Goal: Task Accomplishment & Management: Complete application form

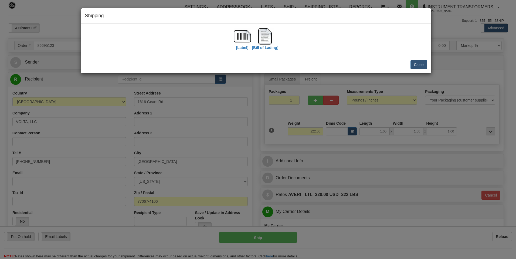
select select "0"
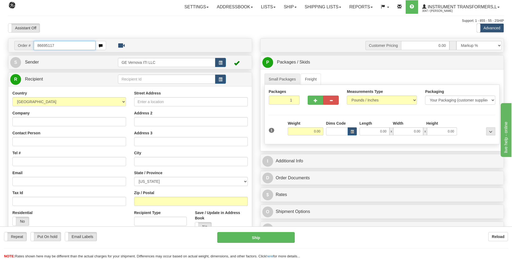
type input "86695117"
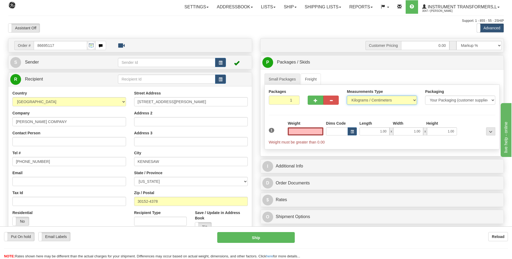
type input "0.00"
click at [366, 101] on select "Pounds / Inches Kilograms / Centimeters" at bounding box center [382, 100] width 70 height 9
select select "0"
click at [347, 96] on select "Pounds / Inches Kilograms / Centimeters" at bounding box center [382, 100] width 70 height 9
click at [318, 132] on input "0.00" at bounding box center [306, 132] width 36 height 8
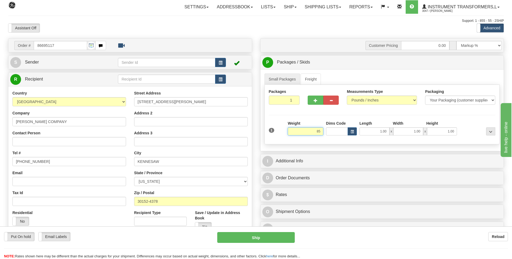
click button "Delete" at bounding box center [0, 0] width 0 height 0
type input "85.00"
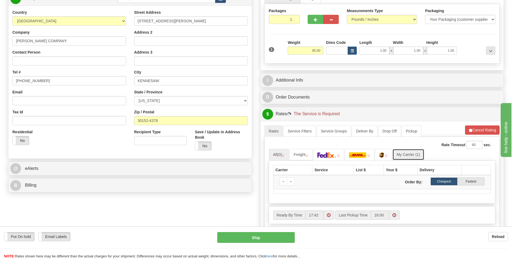
click at [414, 151] on link "My Carrier (1)" at bounding box center [408, 154] width 32 height 11
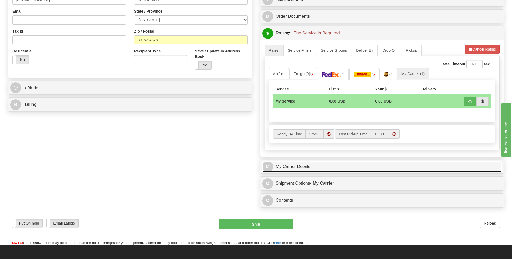
click at [333, 167] on link "M My Carrier Details" at bounding box center [382, 167] width 240 height 11
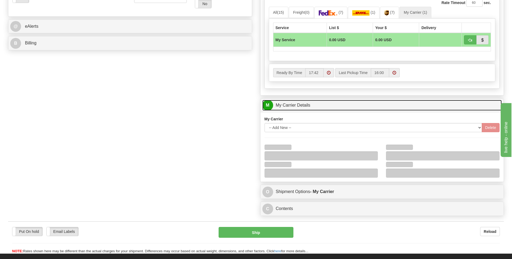
scroll to position [270, 0]
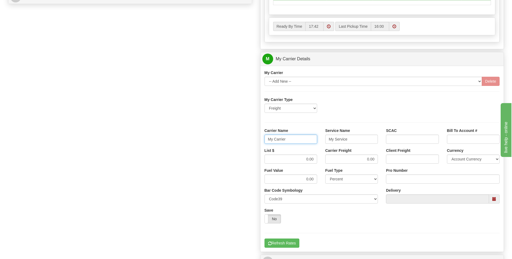
drag, startPoint x: 288, startPoint y: 143, endPoint x: 234, endPoint y: 145, distance: 54.0
click at [234, 145] on div "Order # 86695117 S Sender" at bounding box center [256, 29] width 504 height 521
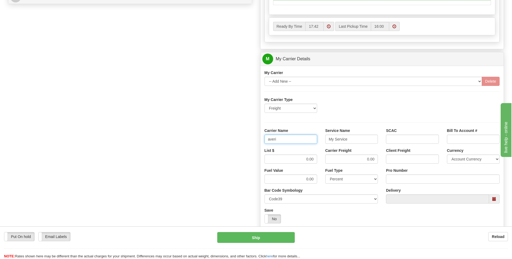
type input "averi"
type input "LTL"
drag, startPoint x: 315, startPoint y: 163, endPoint x: 333, endPoint y: 160, distance: 18.1
click at [327, 161] on div "List $ 0.00 Carrier Freight 0.00 Client Freight Currency Account Currency ARN A…" at bounding box center [381, 158] width 243 height 20
type input "320"
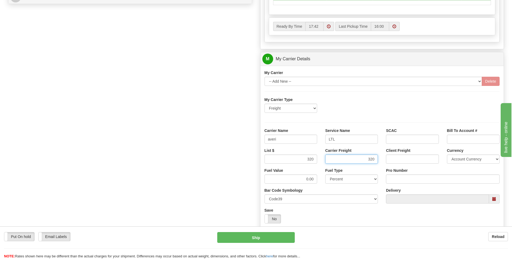
type input "320"
click at [397, 185] on div "Tracking Number Pro Number" at bounding box center [443, 178] width 122 height 20
click at [396, 181] on input "Pro Number" at bounding box center [443, 179] width 114 height 9
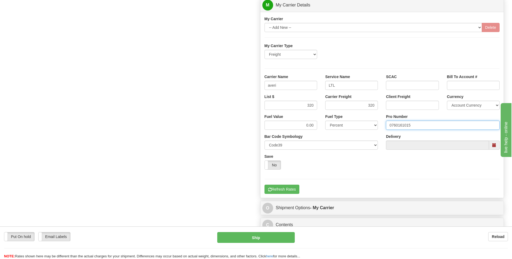
type input "0760161015"
click at [286, 194] on div "My Carrier -- Add New -- Delete My Carrier Type Freight Same-Day Small Pack Air…" at bounding box center [381, 105] width 243 height 186
click at [286, 192] on button "Refresh Rates" at bounding box center [281, 189] width 35 height 9
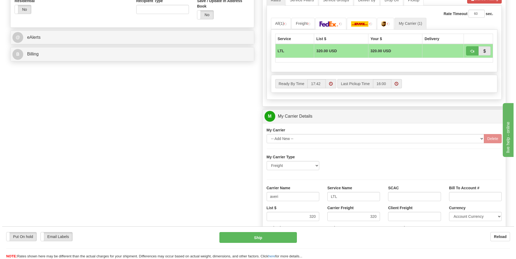
scroll to position [175, 0]
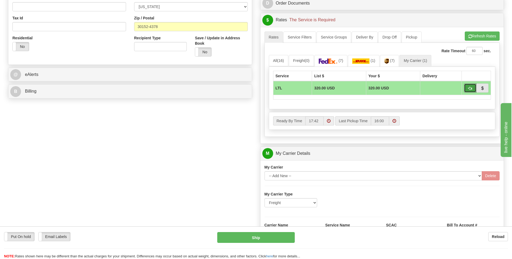
click at [468, 90] on span "button" at bounding box center [470, 89] width 4 height 4
type input "00"
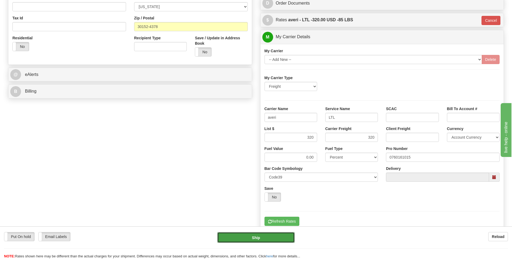
click at [264, 237] on button "Ship" at bounding box center [255, 238] width 77 height 11
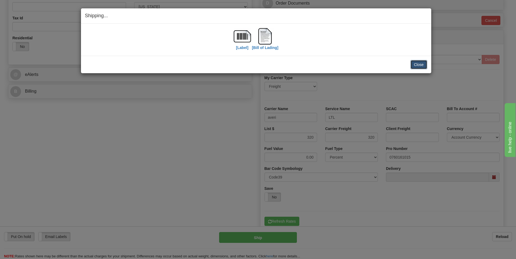
click at [418, 66] on button "Close" at bounding box center [418, 64] width 17 height 9
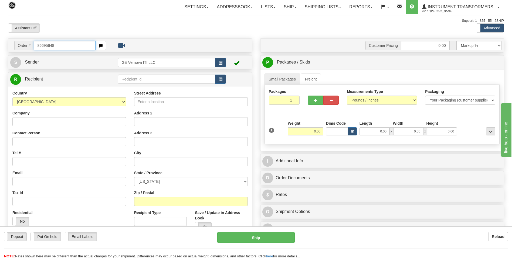
type input "86695648"
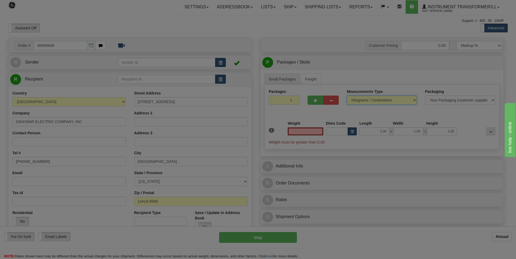
type input "0.00"
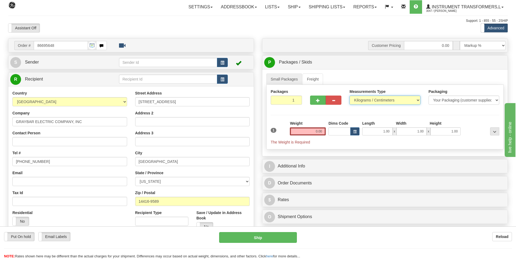
click at [377, 100] on select "Pounds / Inches Kilograms / Centimeters" at bounding box center [384, 100] width 71 height 9
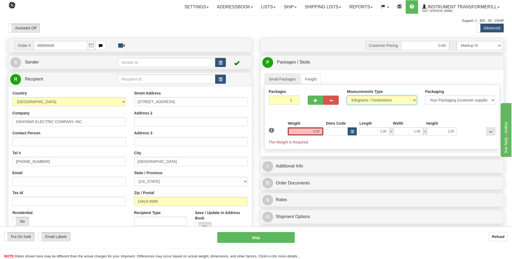
select select "0"
click at [347, 96] on select "Pounds / Inches Kilograms / Centimeters" at bounding box center [382, 100] width 70 height 9
click at [320, 133] on input "0.00" at bounding box center [306, 132] width 36 height 8
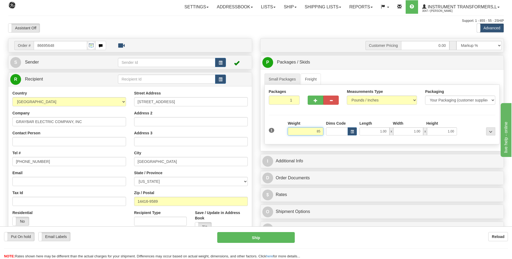
click button "Delete" at bounding box center [0, 0] width 0 height 0
type input "85.00"
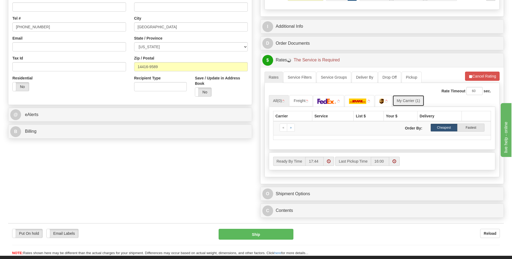
click at [404, 99] on link "My Carrier (1)" at bounding box center [408, 100] width 32 height 11
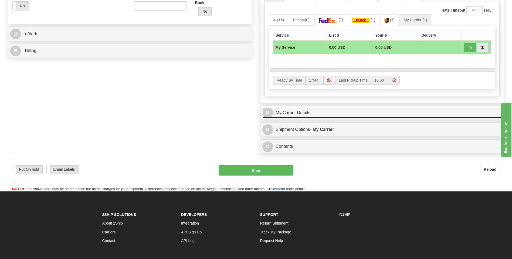
click at [295, 115] on link "M My Carrier Details" at bounding box center [382, 113] width 240 height 11
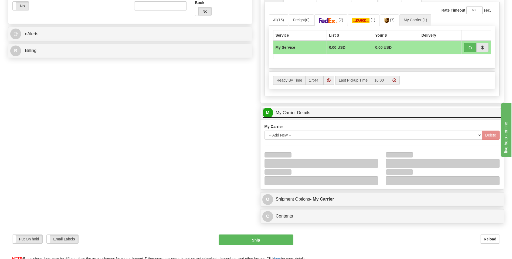
scroll to position [297, 0]
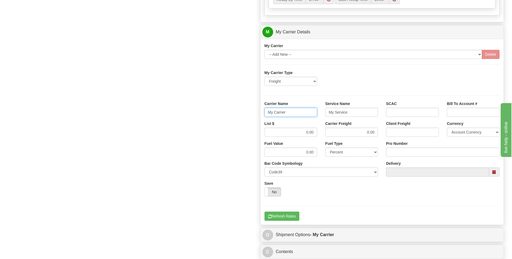
drag, startPoint x: 291, startPoint y: 113, endPoint x: 248, endPoint y: 112, distance: 43.2
click at [249, 113] on div "Order # 86695648 S Sender" at bounding box center [256, 2] width 504 height 521
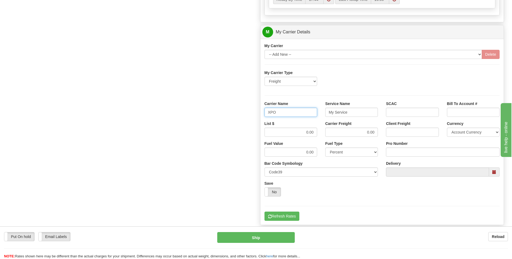
type input "XPO"
type input "LTL"
drag, startPoint x: 296, startPoint y: 134, endPoint x: 343, endPoint y: 134, distance: 46.4
click at [342, 135] on div "List $ 0.00 Carrier Freight 0.00 Client Freight Currency Account Currency ARN A…" at bounding box center [381, 131] width 243 height 20
type input "385"
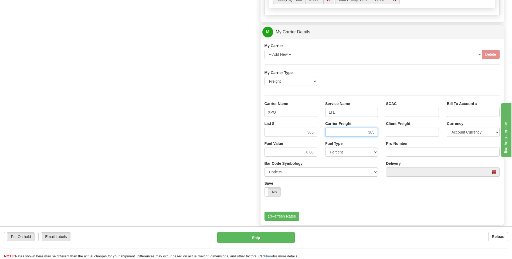
scroll to position [378, 0]
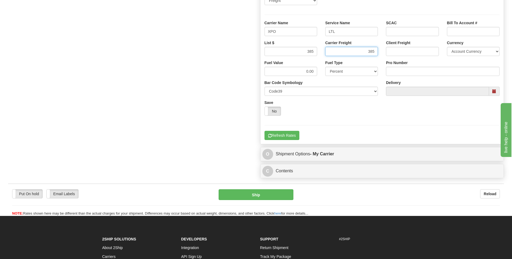
type input "385"
click at [401, 69] on input "Pro Number" at bounding box center [443, 71] width 114 height 9
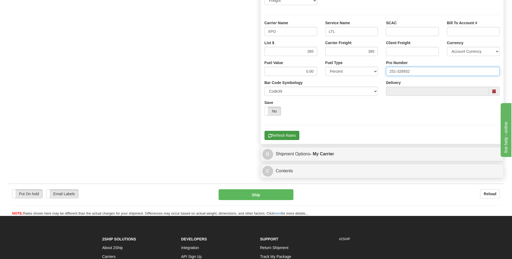
type input "251-328932"
click at [281, 136] on button "Refresh Rates" at bounding box center [281, 135] width 35 height 9
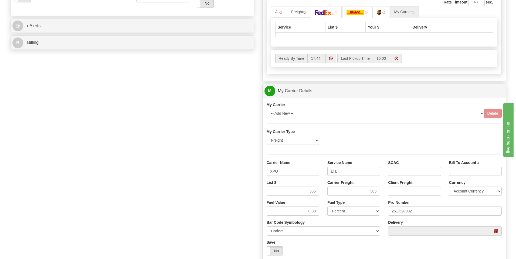
scroll to position [148, 0]
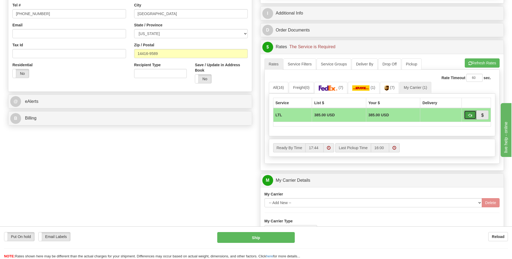
drag, startPoint x: 470, startPoint y: 114, endPoint x: 463, endPoint y: 119, distance: 9.4
click at [470, 114] on span "button" at bounding box center [470, 116] width 4 height 4
type input "00"
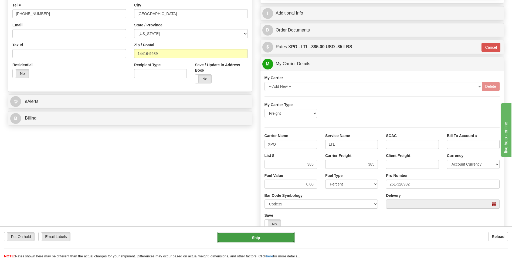
click at [273, 236] on button "Ship" at bounding box center [255, 238] width 77 height 11
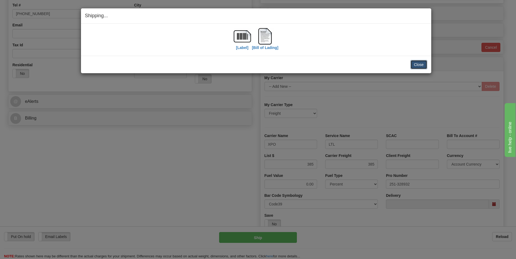
click at [420, 63] on button "Close" at bounding box center [418, 64] width 17 height 9
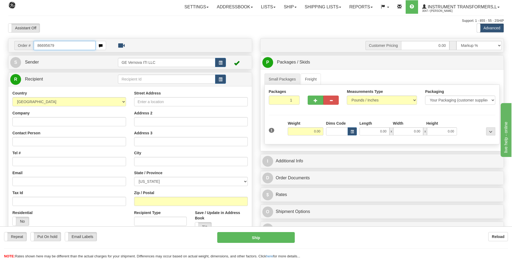
type input "86695679"
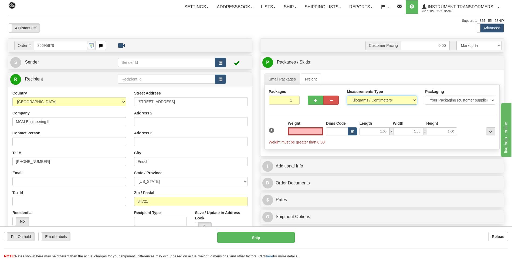
type input "0.00"
click at [365, 103] on select "Pounds / Inches Kilograms / Centimeters" at bounding box center [382, 100] width 70 height 9
select select "0"
click at [347, 96] on select "Pounds / Inches Kilograms / Centimeters" at bounding box center [382, 100] width 70 height 9
click at [323, 133] on input "0.00" at bounding box center [306, 132] width 36 height 8
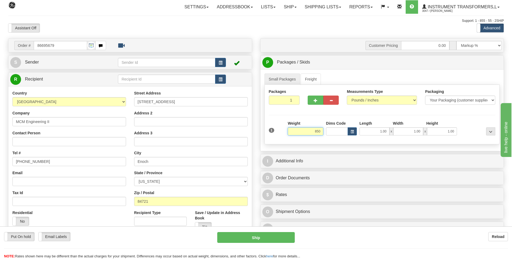
click button "Delete" at bounding box center [0, 0] width 0 height 0
type input "850.00"
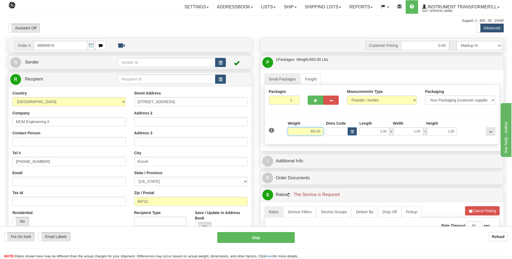
click button "Delete" at bounding box center [0, 0] width 0 height 0
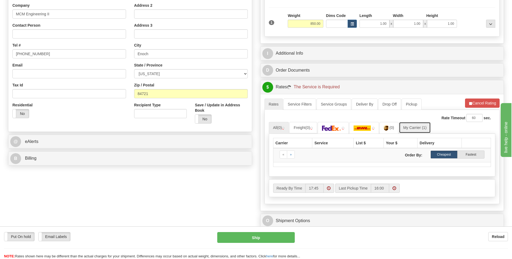
click at [410, 129] on link "My Carrier (1)" at bounding box center [415, 127] width 32 height 11
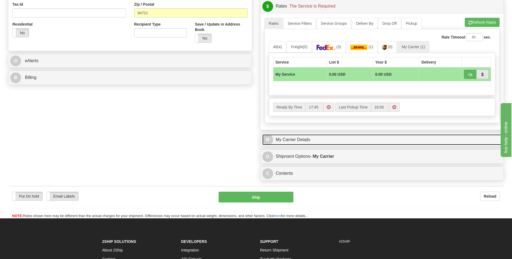
click at [373, 141] on link "M My Carrier Details" at bounding box center [382, 140] width 240 height 11
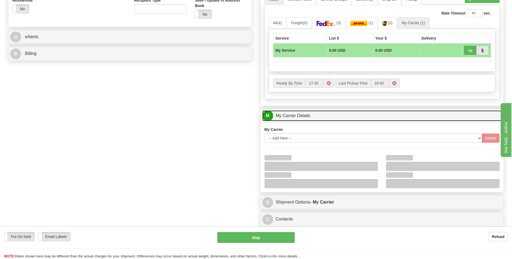
scroll to position [270, 0]
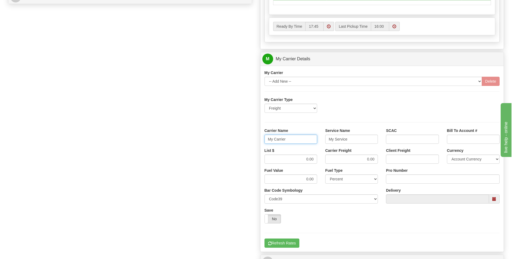
drag, startPoint x: 298, startPoint y: 138, endPoint x: 243, endPoint y: 141, distance: 55.4
click at [243, 141] on div "Order # 86695679 S Sender" at bounding box center [256, 29] width 504 height 521
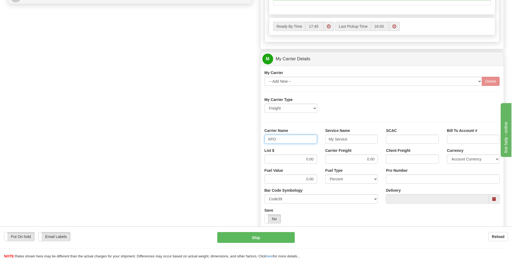
type input "XPO"
type input "LTL"
drag, startPoint x: 309, startPoint y: 160, endPoint x: 329, endPoint y: 162, distance: 20.6
click at [329, 162] on div "List $ 0.00 Carrier Freight 0.00 Client Freight Currency Account Currency ARN A…" at bounding box center [381, 158] width 243 height 20
type input "385"
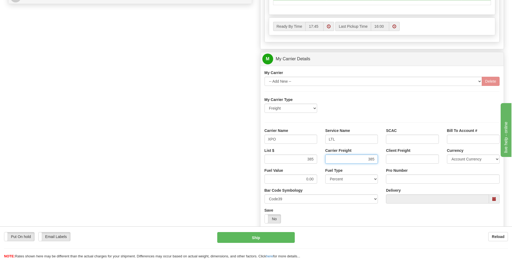
type input "385"
click at [388, 182] on input "Pro Number" at bounding box center [443, 179] width 114 height 9
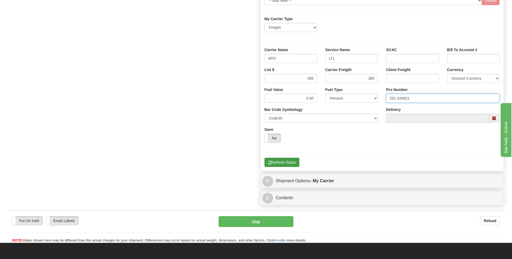
type input "251-328921"
click at [285, 162] on button "Refresh Rates" at bounding box center [281, 162] width 35 height 9
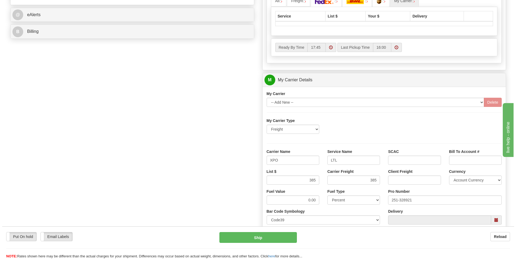
scroll to position [202, 0]
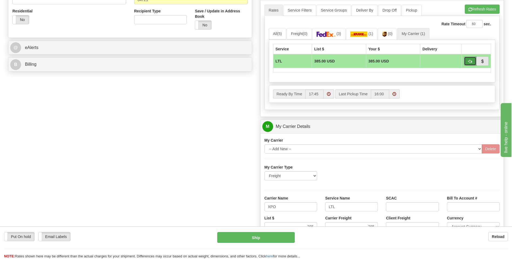
click at [467, 60] on button "button" at bounding box center [470, 61] width 12 height 9
type input "00"
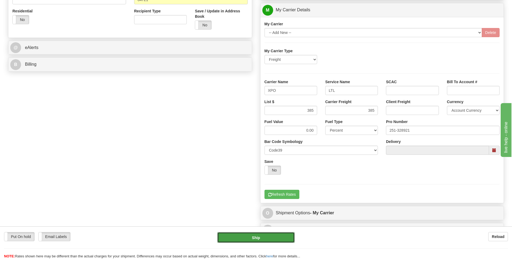
click at [269, 238] on button "Ship" at bounding box center [255, 238] width 77 height 11
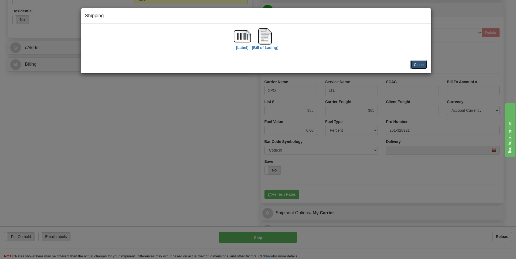
click at [418, 63] on button "Close" at bounding box center [418, 64] width 17 height 9
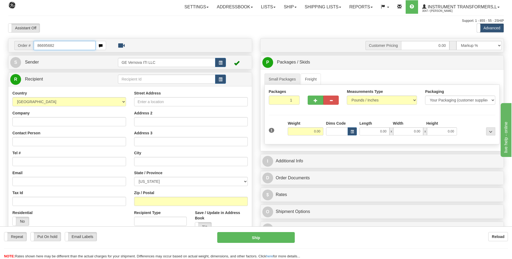
type input "86695682"
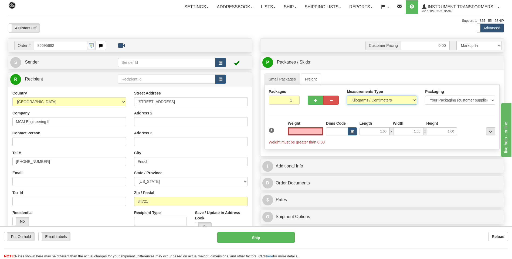
type input "0.00"
drag, startPoint x: 362, startPoint y: 99, endPoint x: 359, endPoint y: 104, distance: 5.7
click at [362, 99] on select "Pounds / Inches Kilograms / Centimeters" at bounding box center [382, 100] width 70 height 9
select select "0"
click at [347, 96] on select "Pounds / Inches Kilograms / Centimeters" at bounding box center [382, 100] width 70 height 9
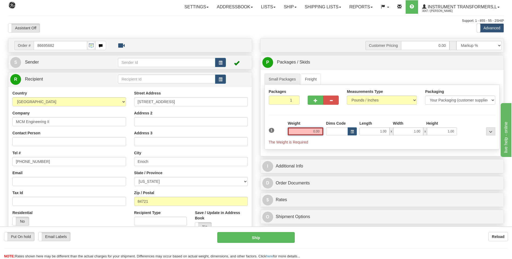
click at [318, 130] on input "0.00" at bounding box center [306, 132] width 36 height 8
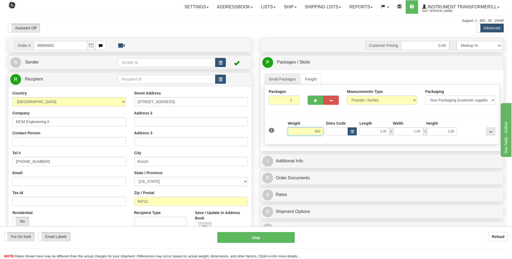
click button "Delete" at bounding box center [0, 0] width 0 height 0
type input "850.00"
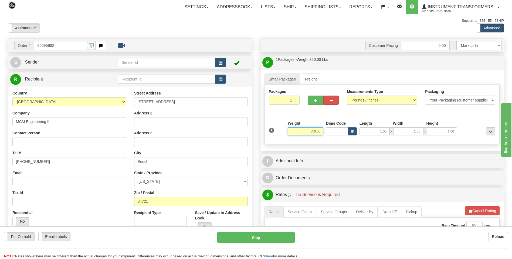
scroll to position [108, 0]
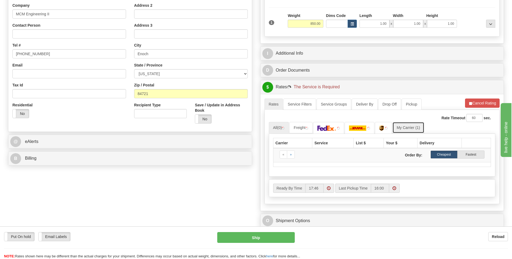
click at [409, 128] on link "My Carrier (1)" at bounding box center [408, 127] width 32 height 11
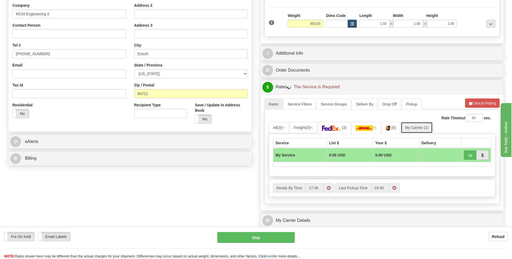
scroll to position [189, 0]
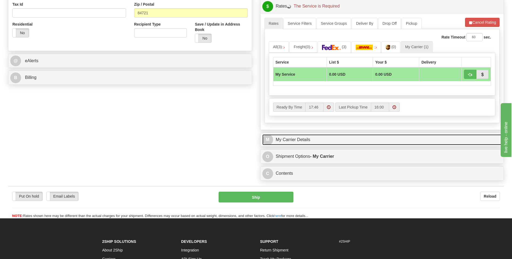
click at [326, 139] on link "M My Carrier Details" at bounding box center [382, 140] width 240 height 11
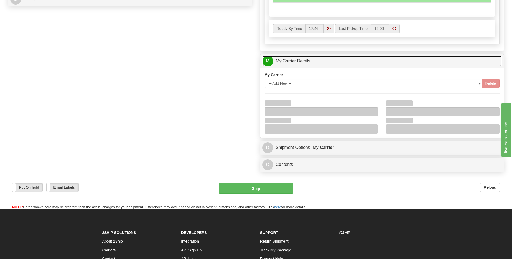
scroll to position [270, 0]
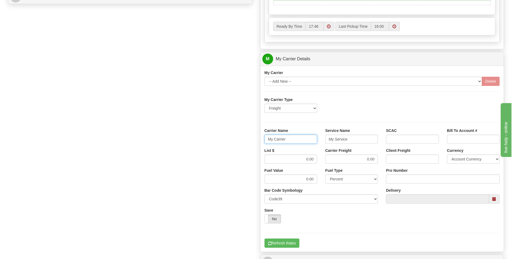
drag, startPoint x: 289, startPoint y: 142, endPoint x: 250, endPoint y: 141, distance: 38.9
click at [250, 141] on div "Order # 86695682 S Sender" at bounding box center [256, 29] width 504 height 521
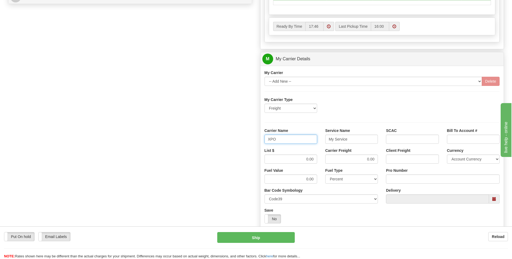
type input "XPO"
type input "LTL"
drag, startPoint x: 305, startPoint y: 161, endPoint x: 324, endPoint y: 160, distance: 19.2
click at [324, 160] on div "List $ 0.00 Carrier Freight 0.00 Client Freight Currency Account Currency ARN A…" at bounding box center [381, 158] width 243 height 20
type input ".01"
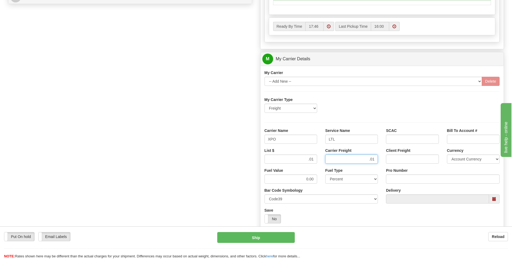
type input ".01"
click at [393, 179] on input "Pro Number" at bounding box center [443, 179] width 114 height 9
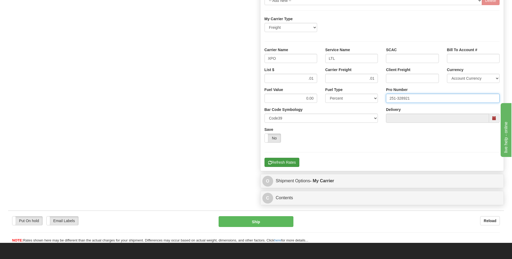
type input "251-328921"
click at [291, 160] on button "Refresh Rates" at bounding box center [281, 162] width 35 height 9
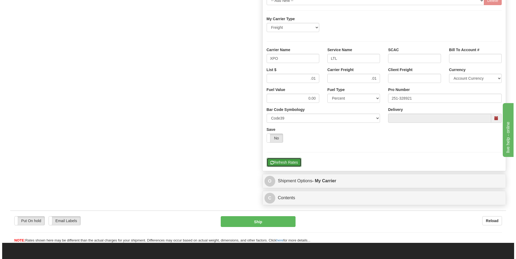
scroll to position [148, 0]
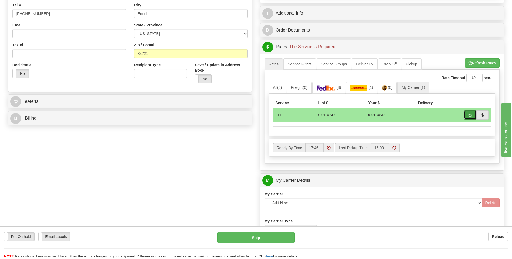
click at [469, 116] on span "button" at bounding box center [470, 116] width 4 height 4
type input "00"
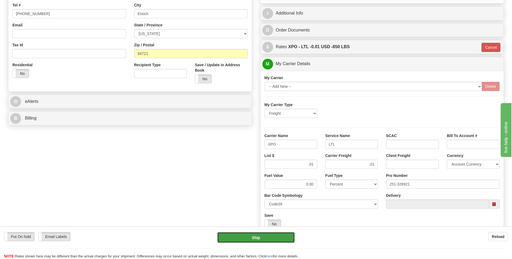
click at [259, 243] on button "Ship" at bounding box center [255, 238] width 77 height 11
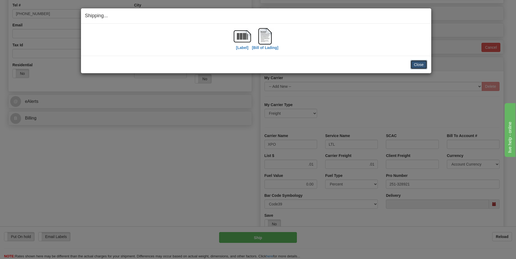
click at [416, 67] on button "Close" at bounding box center [418, 64] width 17 height 9
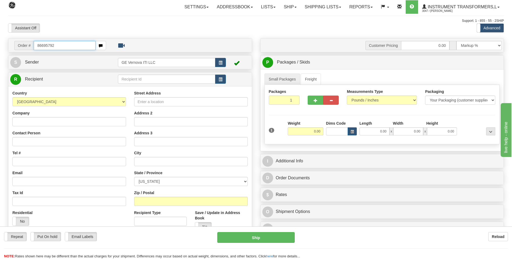
type input "86695792"
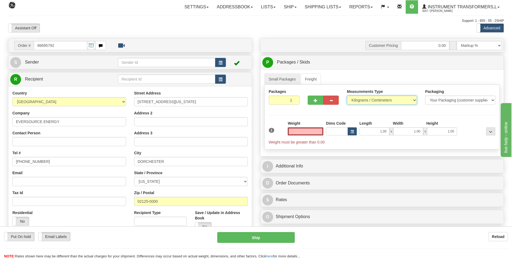
type input "0.00"
drag, startPoint x: 364, startPoint y: 96, endPoint x: 362, endPoint y: 100, distance: 4.2
click at [363, 96] on select "Pounds / Inches Kilograms / Centimeters" at bounding box center [382, 100] width 70 height 9
select select "0"
click at [347, 96] on select "Pounds / Inches Kilograms / Centimeters" at bounding box center [382, 100] width 70 height 9
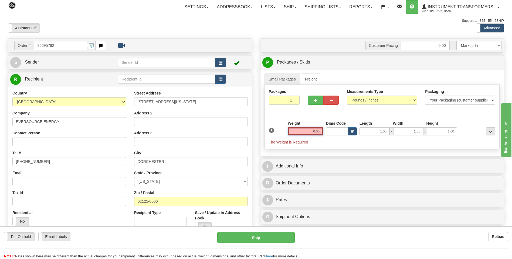
click at [320, 131] on input "0.00" at bounding box center [306, 132] width 36 height 8
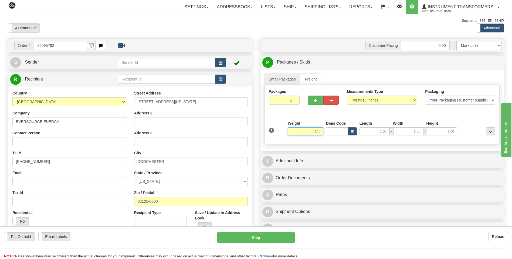
click button "Delete" at bounding box center [0, 0] width 0 height 0
type input "145.00"
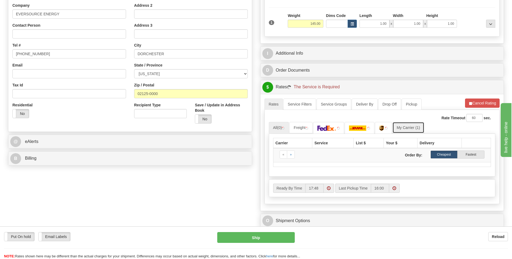
click at [416, 129] on link "My Carrier (1)" at bounding box center [408, 127] width 32 height 11
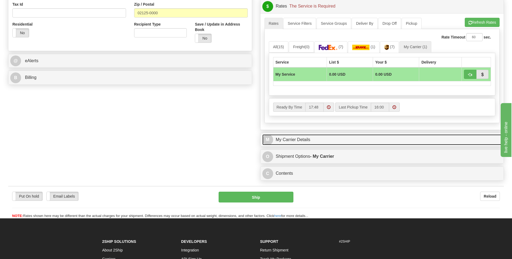
click at [312, 141] on link "M My Carrier Details" at bounding box center [382, 140] width 240 height 11
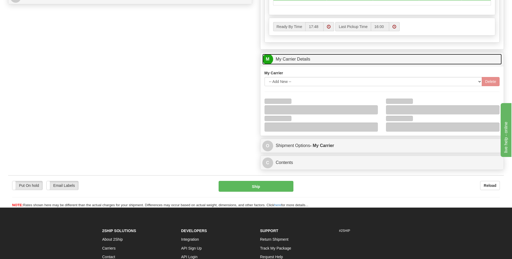
scroll to position [270, 0]
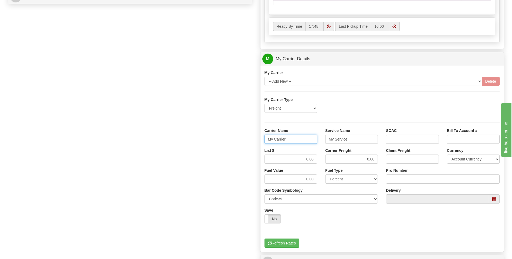
drag, startPoint x: 295, startPoint y: 141, endPoint x: 252, endPoint y: 139, distance: 42.9
click at [252, 139] on div "Order # 86695792 S Sender" at bounding box center [256, 29] width 504 height 521
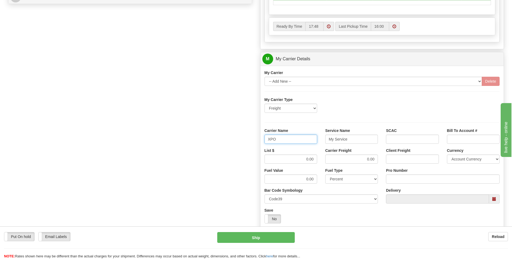
type input "XPO"
type input "LTL"
drag, startPoint x: 317, startPoint y: 159, endPoint x: 331, endPoint y: 159, distance: 14.0
click at [331, 159] on div "List $ 0.00 Carrier Freight 0.00 Client Freight Currency Account Currency ARN A…" at bounding box center [381, 158] width 243 height 20
type input "385"
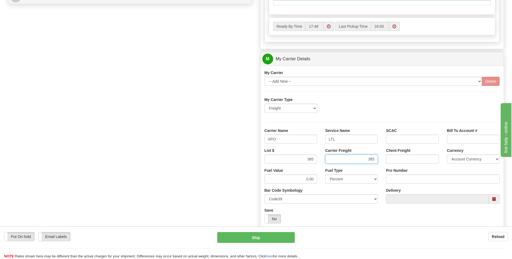
type input "385"
click at [392, 176] on input "Pro Number" at bounding box center [443, 179] width 114 height 9
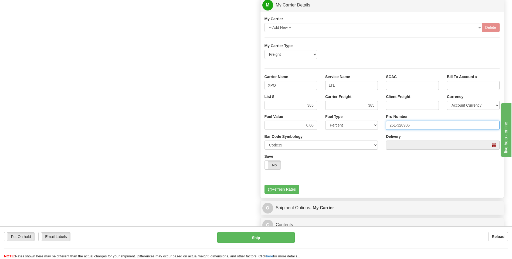
type input "251-328906"
click at [273, 194] on div "My Carrier -- Add New -- Delete My Carrier Type Freight Same-Day Small Pack Air…" at bounding box center [381, 105] width 243 height 186
click at [278, 189] on button "Refresh Rates" at bounding box center [281, 189] width 35 height 9
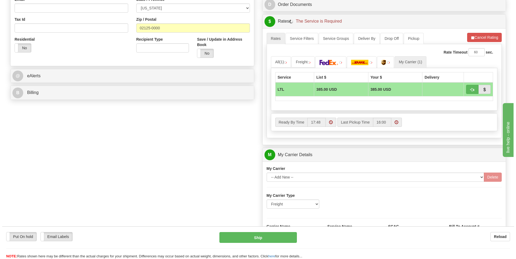
scroll to position [67, 0]
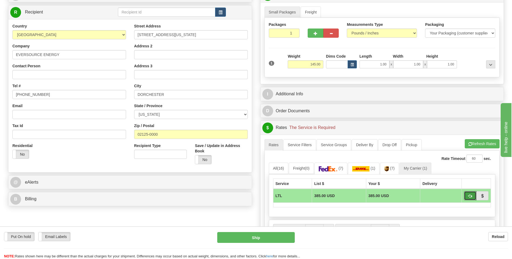
drag, startPoint x: 469, startPoint y: 197, endPoint x: 460, endPoint y: 198, distance: 9.5
click at [469, 197] on span "button" at bounding box center [470, 197] width 4 height 4
type input "00"
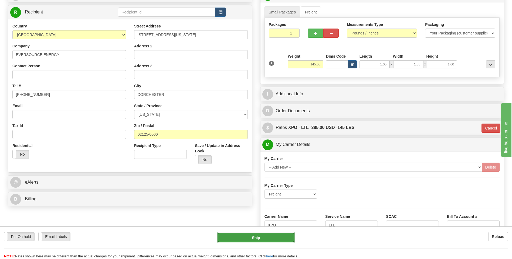
click at [261, 238] on button "Ship" at bounding box center [255, 238] width 77 height 11
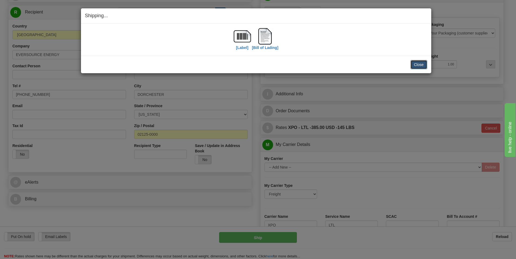
click at [421, 67] on button "Close" at bounding box center [418, 64] width 17 height 9
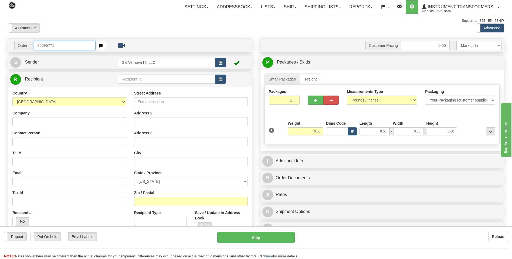
type input "86695771"
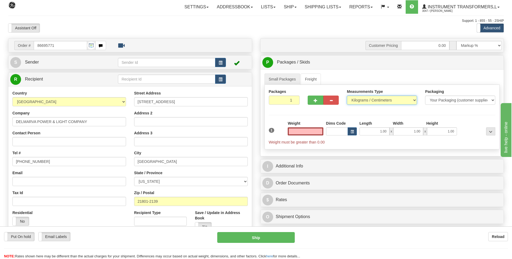
type input "0.00"
drag, startPoint x: 362, startPoint y: 99, endPoint x: 361, endPoint y: 105, distance: 5.8
click at [362, 99] on select "Pounds / Inches Kilograms / Centimeters" at bounding box center [382, 100] width 70 height 9
select select "0"
click at [347, 96] on select "Pounds / Inches Kilograms / Centimeters" at bounding box center [382, 100] width 70 height 9
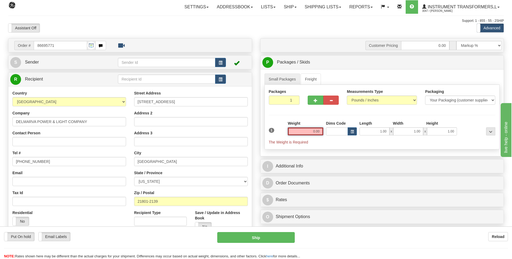
click at [320, 131] on input "0.00" at bounding box center [306, 132] width 36 height 8
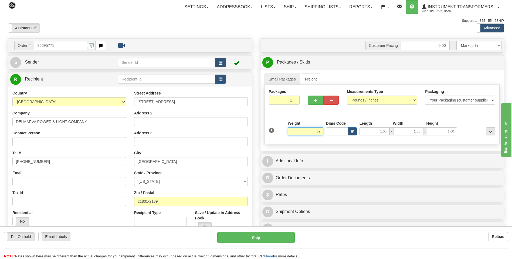
click button "Delete" at bounding box center [0, 0] width 0 height 0
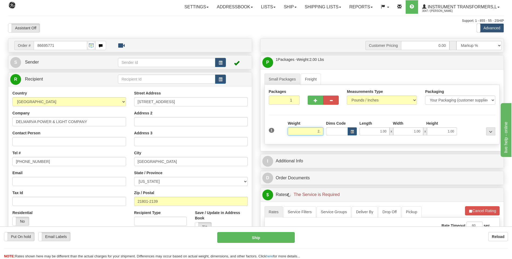
type input "2"
click button "Delete" at bounding box center [0, 0] width 0 height 0
type input "102.00"
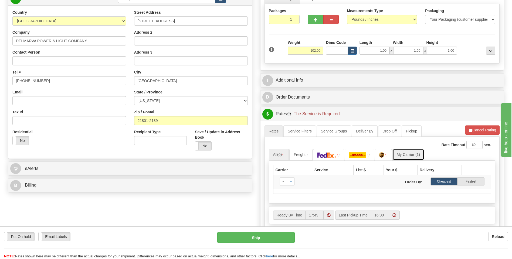
click at [417, 152] on link "My Carrier (1)" at bounding box center [408, 154] width 32 height 11
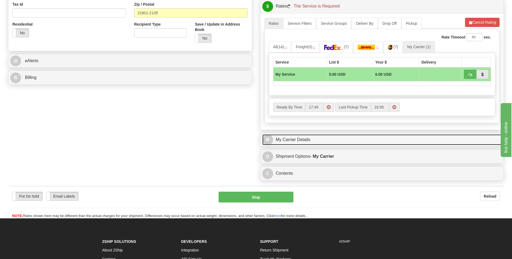
click at [330, 137] on link "M My Carrier Details" at bounding box center [382, 140] width 240 height 11
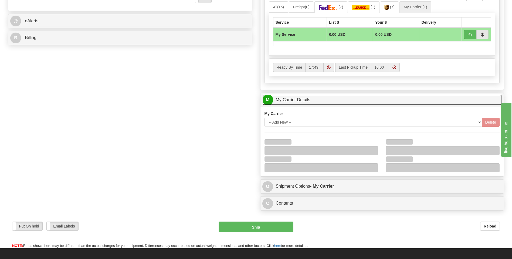
scroll to position [270, 0]
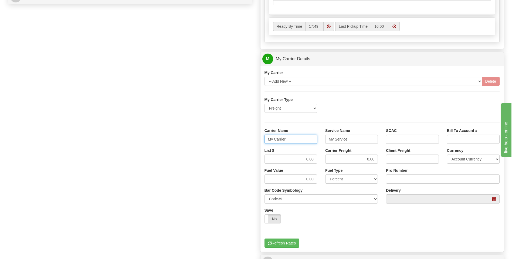
drag, startPoint x: 292, startPoint y: 142, endPoint x: 251, endPoint y: 141, distance: 41.5
click at [251, 141] on div "Order # 86695771 S Sender" at bounding box center [256, 29] width 504 height 521
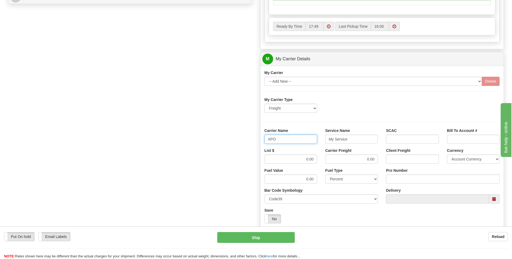
type input "XPO"
type input "LTL"
drag, startPoint x: 315, startPoint y: 160, endPoint x: 325, endPoint y: 160, distance: 9.4
click at [324, 160] on div "List $ 0.00 Carrier Freight 0.00 Client Freight Currency Account Currency ARN A…" at bounding box center [381, 158] width 243 height 20
type input "385"
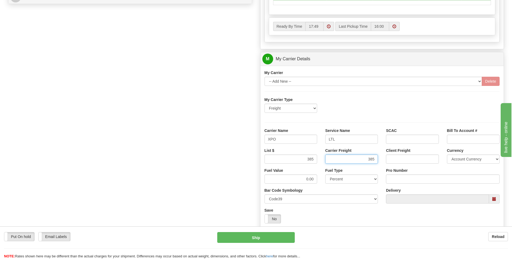
type input "385"
click at [400, 177] on input "Pro Number" at bounding box center [443, 179] width 114 height 9
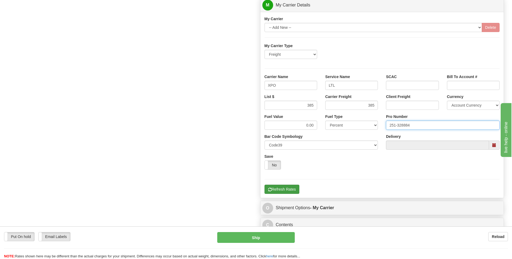
type input "251-328884"
click at [282, 186] on button "Refresh Rates" at bounding box center [281, 189] width 35 height 9
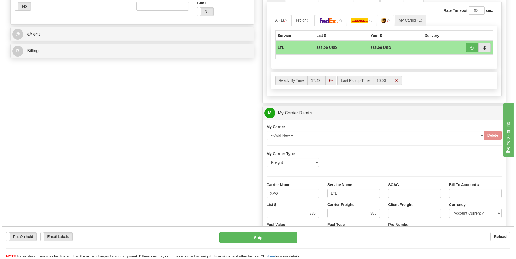
scroll to position [148, 0]
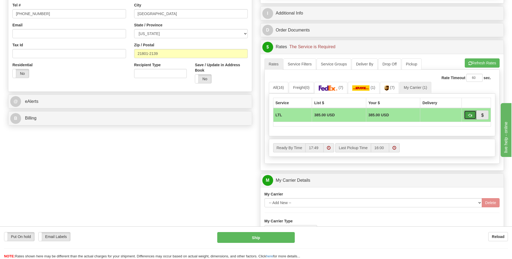
click at [467, 117] on button "button" at bounding box center [470, 115] width 12 height 9
type input "00"
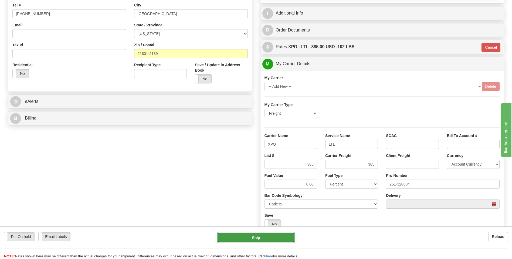
click at [265, 238] on button "Ship" at bounding box center [255, 238] width 77 height 11
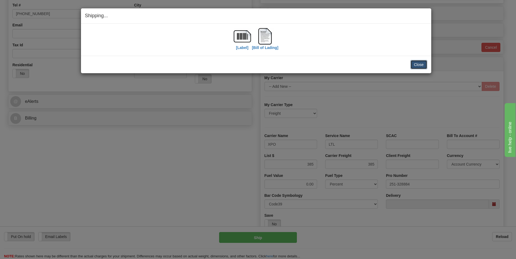
click at [416, 65] on button "Close" at bounding box center [418, 64] width 17 height 9
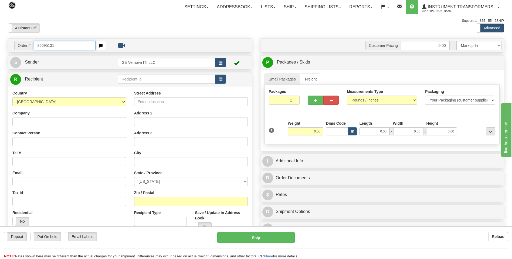
type input "86695131"
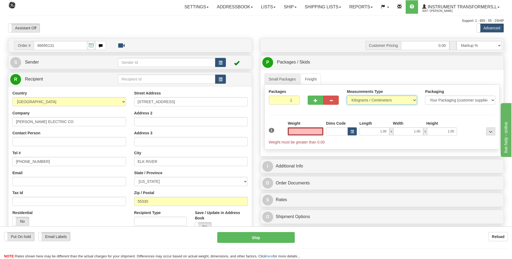
type input "0.00"
click at [356, 100] on select "Pounds / Inches Kilograms / Centimeters" at bounding box center [382, 100] width 70 height 9
click at [357, 101] on select "Pounds / Inches Kilograms / Centimeters" at bounding box center [382, 100] width 70 height 9
select select "0"
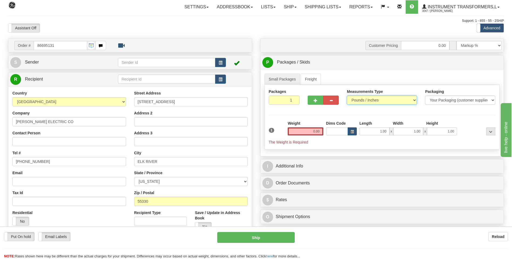
click at [347, 96] on select "Pounds / Inches Kilograms / Centimeters" at bounding box center [382, 100] width 70 height 9
click at [320, 133] on input "0.00" at bounding box center [306, 132] width 36 height 8
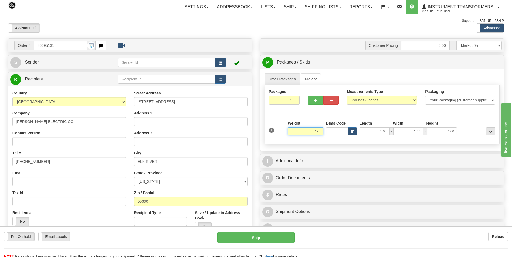
click button "Delete" at bounding box center [0, 0] width 0 height 0
type input "195.00"
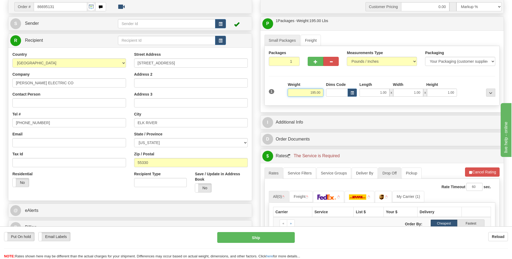
scroll to position [81, 0]
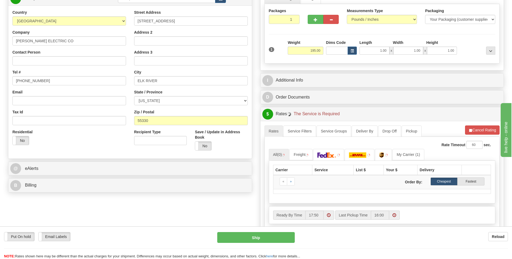
click at [418, 162] on div "Carrier Service List $ Your $ Delivery « » Order By: Cheapest" at bounding box center [382, 182] width 227 height 43
click at [417, 155] on link "My Carrier (1)" at bounding box center [415, 154] width 32 height 11
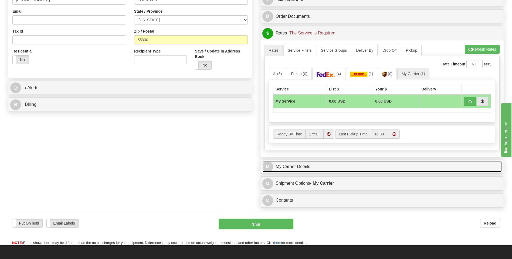
click at [309, 167] on link "M My Carrier Details" at bounding box center [382, 167] width 240 height 11
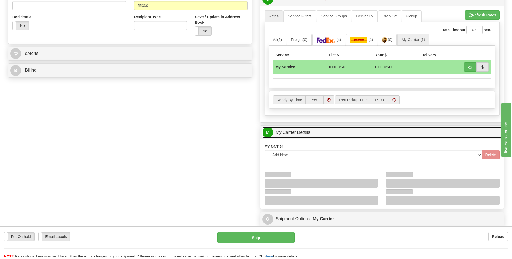
scroll to position [243, 0]
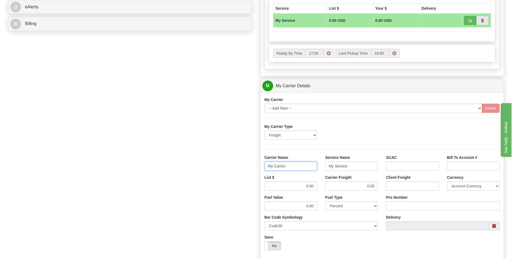
drag, startPoint x: 294, startPoint y: 163, endPoint x: 248, endPoint y: 172, distance: 46.3
click at [248, 172] on div "Order # 86695131 S Sender" at bounding box center [256, 56] width 504 height 521
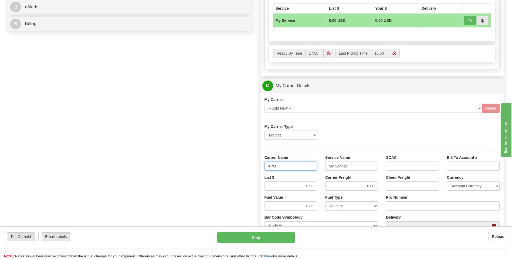
type input "XPO"
type input "LTL"
drag, startPoint x: 309, startPoint y: 184, endPoint x: 327, endPoint y: 183, distance: 17.8
click at [326, 184] on div "List $ 0.00 Carrier Freight 0.00 Client Freight Currency Account Currency ARN A…" at bounding box center [381, 185] width 243 height 20
type input "385"
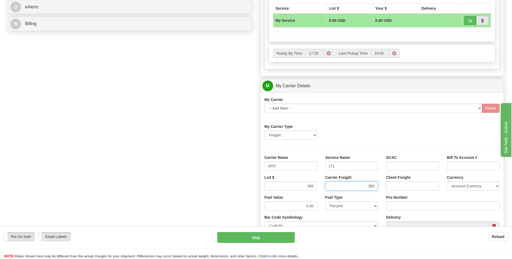
type input "385"
click at [396, 206] on input "Pro Number" at bounding box center [443, 206] width 114 height 9
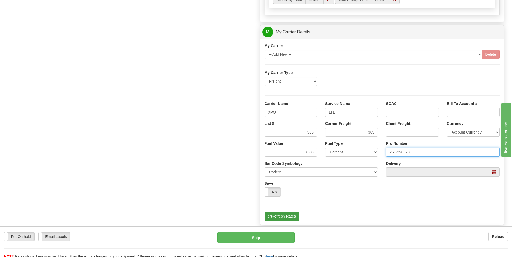
type input "251-328873"
click at [286, 217] on button "Refresh Rates" at bounding box center [281, 216] width 35 height 9
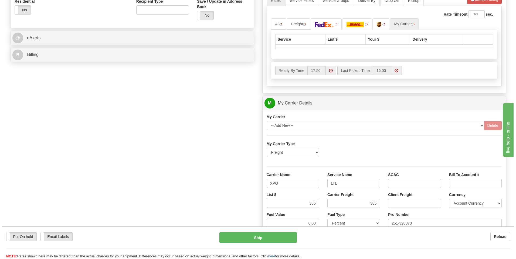
scroll to position [121, 0]
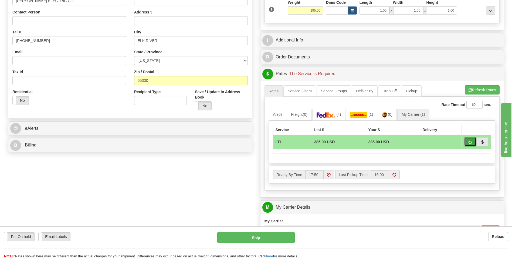
click at [469, 144] on span "button" at bounding box center [470, 143] width 4 height 4
type input "00"
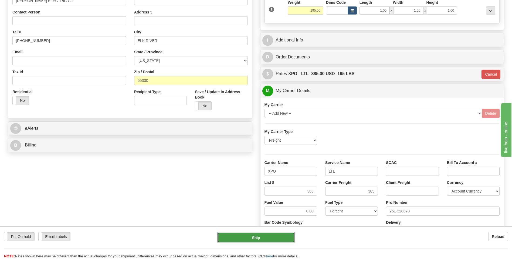
click at [272, 235] on button "Ship" at bounding box center [255, 238] width 77 height 11
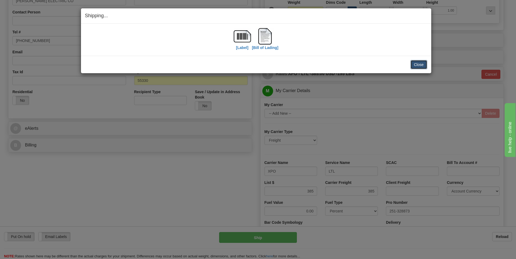
click at [421, 65] on button "Close" at bounding box center [418, 64] width 17 height 9
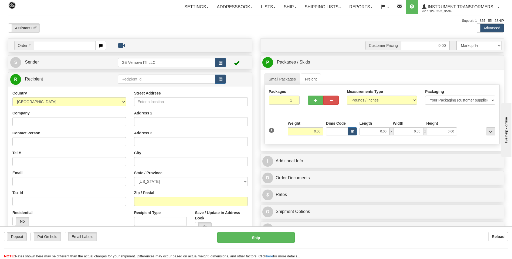
click at [301, 36] on div "Toggle navigation Settings Shipping Preferences Fields Preferences New" at bounding box center [256, 152] width 512 height 304
click at [65, 47] on input "text" at bounding box center [65, 45] width 62 height 9
type input "86695883"
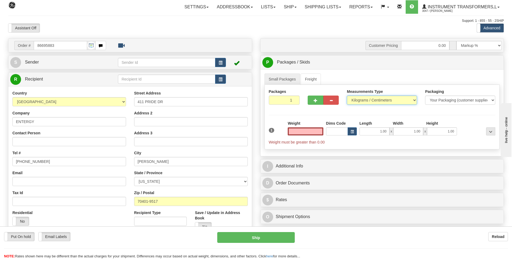
type input "0.00"
click at [361, 104] on select "Pounds / Inches Kilograms / Centimeters" at bounding box center [382, 100] width 70 height 9
select select "0"
click at [347, 96] on select "Pounds / Inches Kilograms / Centimeters" at bounding box center [382, 100] width 70 height 9
click at [321, 130] on input "0.00" at bounding box center [306, 132] width 36 height 8
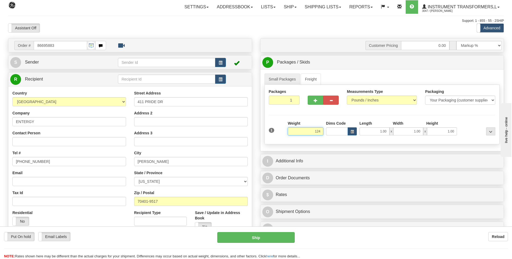
click button "Delete" at bounding box center [0, 0] width 0 height 0
type input "124.00"
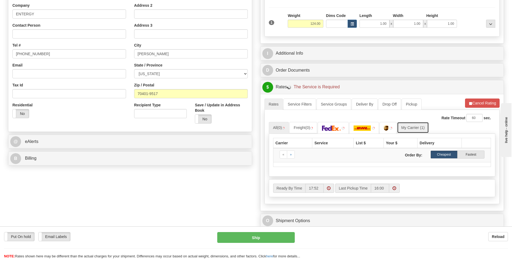
click at [409, 129] on link "My Carrier (1)" at bounding box center [413, 127] width 32 height 11
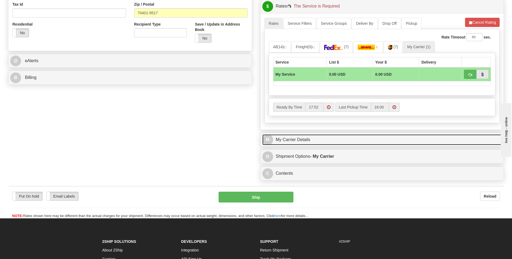
click at [296, 140] on link "M My Carrier Details" at bounding box center [382, 140] width 240 height 11
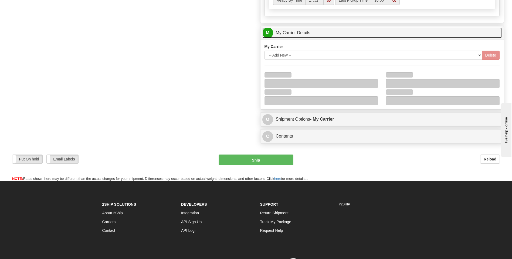
scroll to position [297, 0]
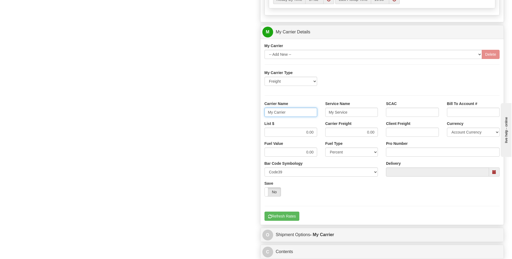
drag, startPoint x: 292, startPoint y: 111, endPoint x: 246, endPoint y: 112, distance: 46.7
click at [246, 112] on div "Order # 86695883 S Sender" at bounding box center [256, 2] width 504 height 521
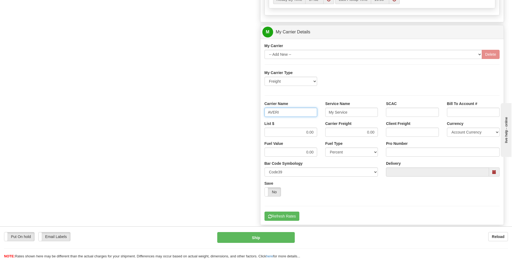
type input "AVERI"
type input "LTL"
drag, startPoint x: 302, startPoint y: 134, endPoint x: 341, endPoint y: 135, distance: 39.7
click at [341, 135] on div "List $ 0.00 Carrier Freight 0.00 Client Freight Currency Account Currency ARN A…" at bounding box center [381, 131] width 243 height 20
type input "320"
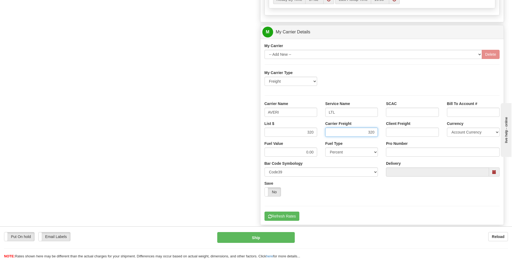
type input "320"
click at [408, 151] on input "Pro Number" at bounding box center [443, 152] width 114 height 9
type input "0760161012"
click at [292, 214] on button "Refresh Rates" at bounding box center [281, 216] width 35 height 9
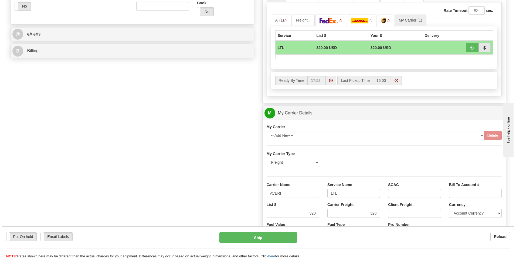
scroll to position [148, 0]
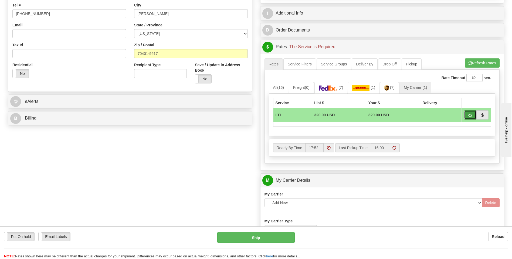
click at [467, 115] on button "button" at bounding box center [470, 115] width 12 height 9
type input "00"
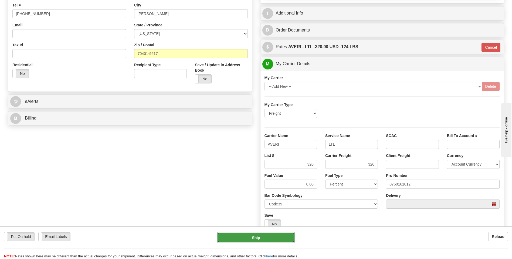
click at [266, 241] on button "Ship" at bounding box center [255, 238] width 77 height 11
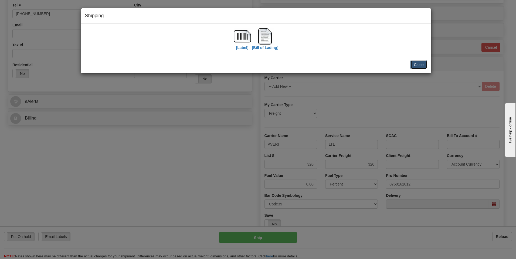
click at [414, 62] on button "Close" at bounding box center [418, 64] width 17 height 9
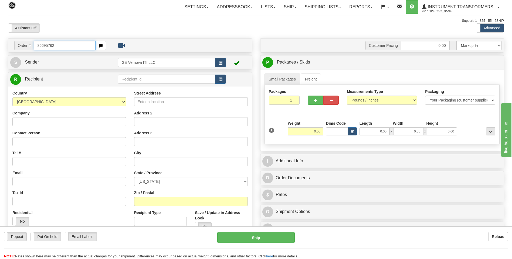
type input "86695762"
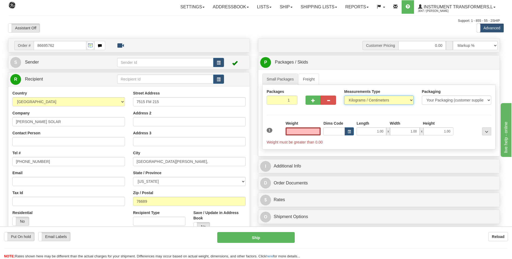
type input "0.00"
click at [361, 99] on select "Pounds / Inches Kilograms / Centimeters" at bounding box center [378, 100] width 69 height 9
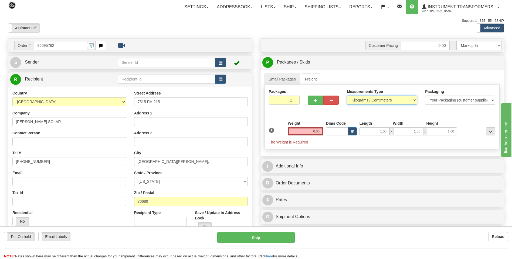
select select "0"
click at [347, 96] on select "Pounds / Inches Kilograms / Centimeters" at bounding box center [382, 100] width 70 height 9
click at [319, 132] on input "0.00" at bounding box center [306, 132] width 36 height 8
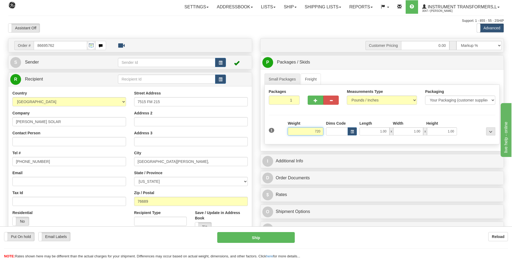
click button "Delete" at bounding box center [0, 0] width 0 height 0
type input "720.00"
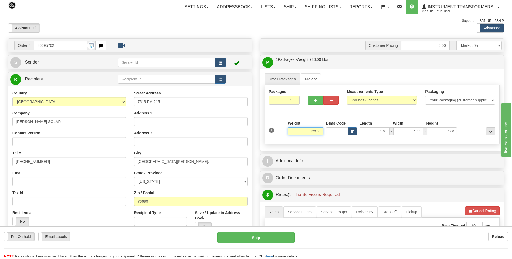
scroll to position [108, 0]
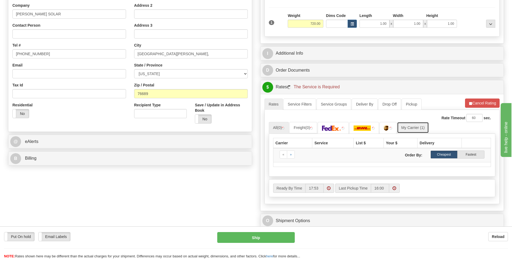
click at [415, 128] on link "My Carrier (1)" at bounding box center [413, 127] width 32 height 11
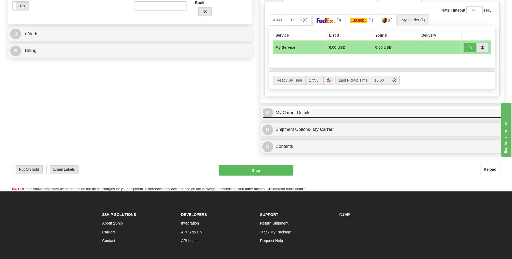
click at [316, 115] on link "M My Carrier Details" at bounding box center [382, 113] width 240 height 11
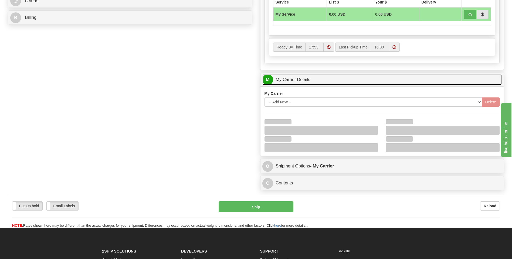
scroll to position [297, 0]
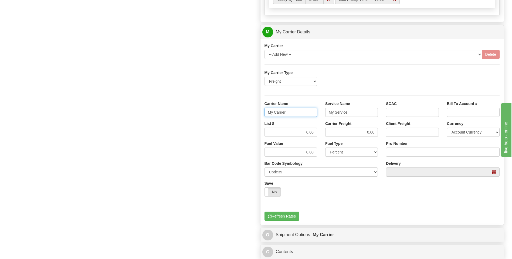
drag, startPoint x: 288, startPoint y: 111, endPoint x: 259, endPoint y: 110, distance: 29.4
click at [259, 110] on div "Customer Pricing 0.00 Markup % Discount % Flat Amount Per Pound Flat Amount Mar…" at bounding box center [382, 2] width 252 height 521
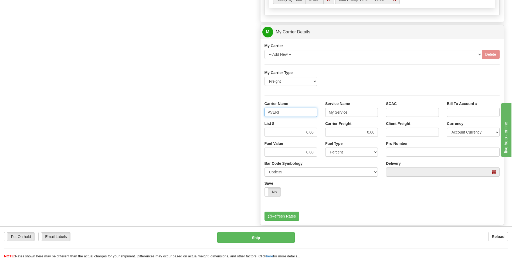
type input "AVERI"
type input "LTL"
drag, startPoint x: 316, startPoint y: 132, endPoint x: 329, endPoint y: 132, distance: 13.2
click at [329, 132] on div "List $ 0.00 Carrier Freight 0.00 Client Freight Currency Account Currency ARN A…" at bounding box center [381, 131] width 243 height 20
type input "320"
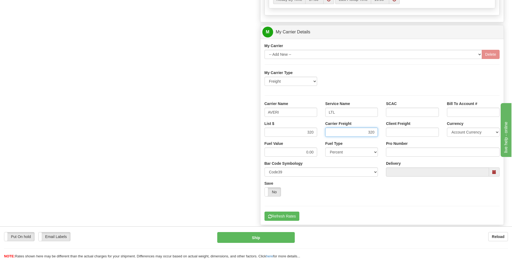
type input "320"
click at [392, 152] on input "Pro Number" at bounding box center [443, 152] width 114 height 9
type input "0760161011"
click at [285, 218] on button "Refresh Rates" at bounding box center [281, 216] width 35 height 9
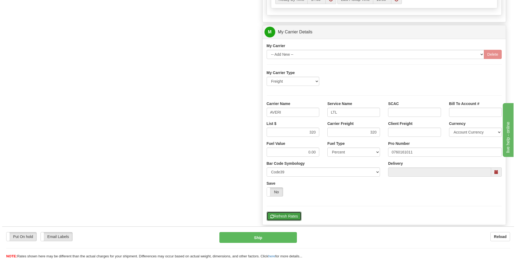
scroll to position [148, 0]
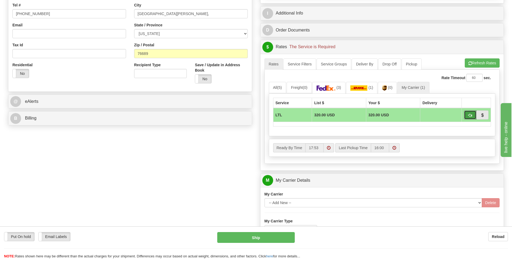
click at [468, 115] on span "button" at bounding box center [470, 116] width 4 height 4
type input "00"
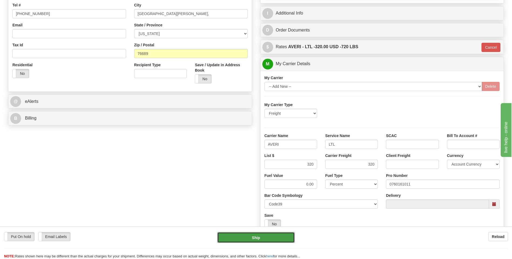
click at [254, 240] on button "Ship" at bounding box center [255, 238] width 77 height 11
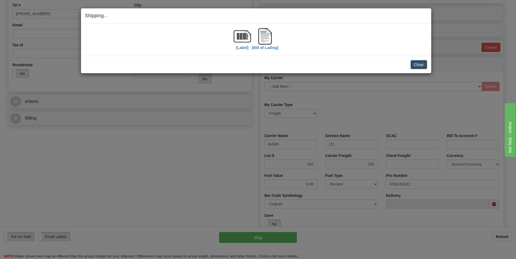
click at [420, 68] on button "Close" at bounding box center [418, 64] width 17 height 9
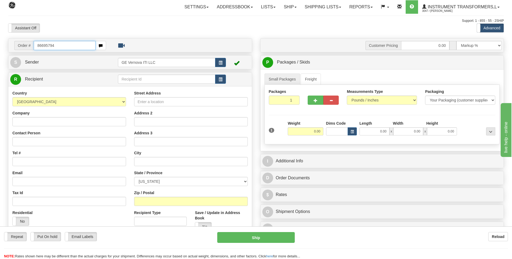
type input "86695794"
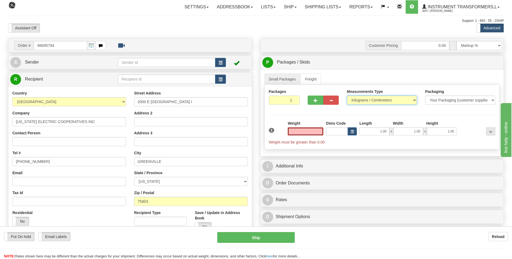
type input "0.00"
click at [373, 103] on select "Pounds / Inches Kilograms / Centimeters" at bounding box center [382, 100] width 70 height 9
select select "0"
click at [347, 96] on select "Pounds / Inches Kilograms / Centimeters" at bounding box center [382, 100] width 70 height 9
click at [318, 131] on input "0.00" at bounding box center [306, 132] width 36 height 8
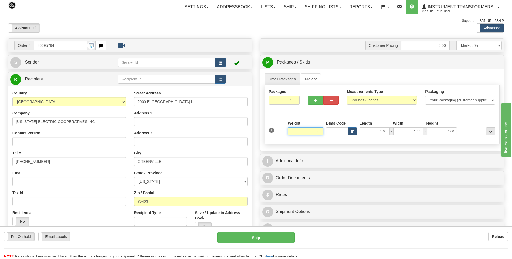
click button "Delete" at bounding box center [0, 0] width 0 height 0
type input "85.00"
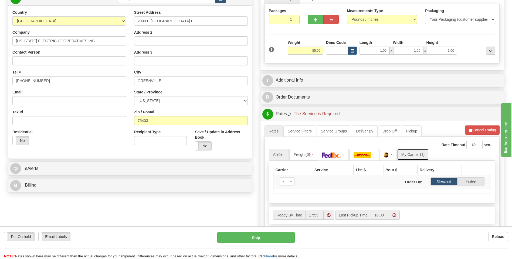
click at [409, 153] on link "My Carrier (1)" at bounding box center [413, 154] width 32 height 11
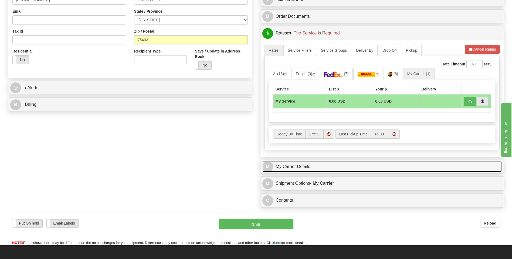
click at [316, 167] on link "M My Carrier Details" at bounding box center [382, 167] width 240 height 11
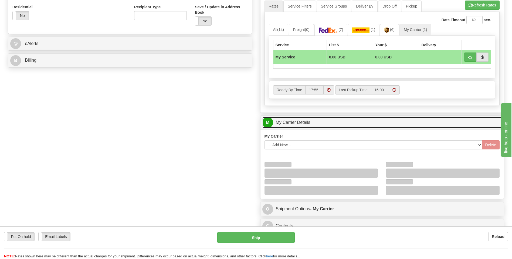
scroll to position [243, 0]
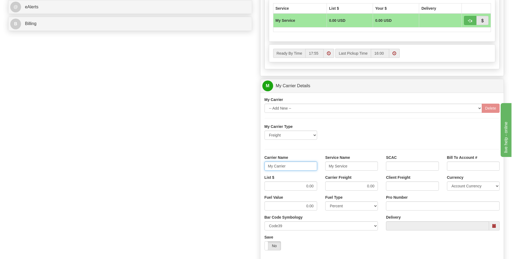
drag, startPoint x: 296, startPoint y: 167, endPoint x: 261, endPoint y: 173, distance: 35.1
click at [261, 173] on div "Carrier Name My Carrier" at bounding box center [290, 165] width 61 height 20
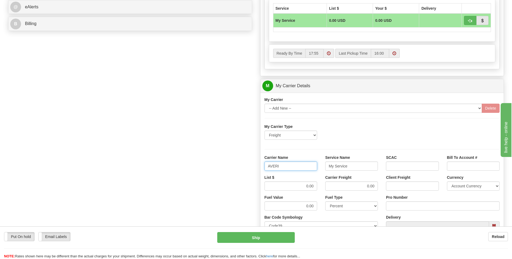
type input "AVERI"
type input "LTL"
drag, startPoint x: 304, startPoint y: 190, endPoint x: 324, endPoint y: 189, distance: 19.8
click at [324, 189] on div "List $ 0.00 Carrier Freight 0.00 Client Freight Currency Account Currency ARN A…" at bounding box center [381, 185] width 243 height 20
type input "320"
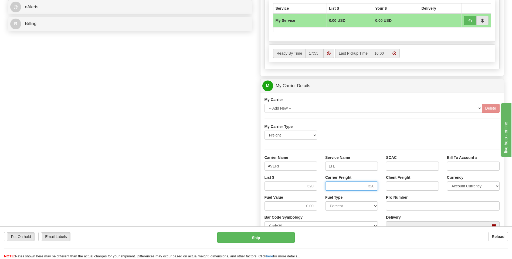
type input "320"
click at [390, 208] on input "Pro Number" at bounding box center [443, 206] width 114 height 9
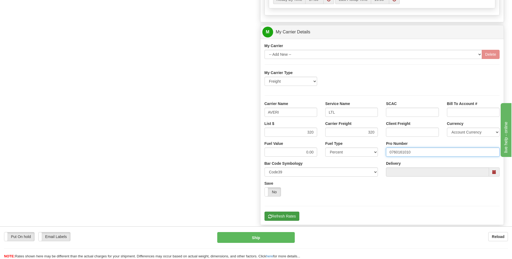
type input "0760161010"
click at [291, 217] on button "Refresh Rates" at bounding box center [281, 216] width 35 height 9
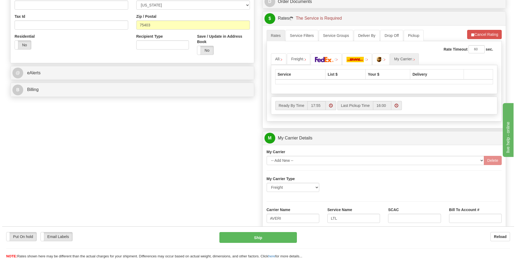
scroll to position [148, 0]
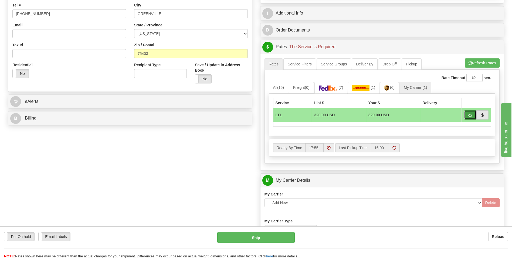
click at [468, 117] on span "button" at bounding box center [470, 116] width 4 height 4
type input "00"
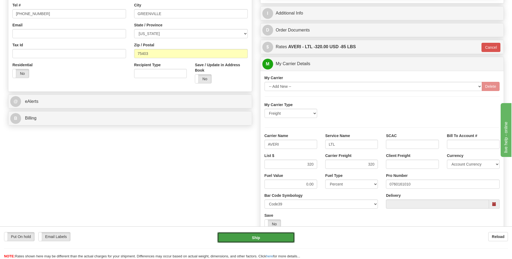
click at [265, 239] on button "Ship" at bounding box center [255, 238] width 77 height 11
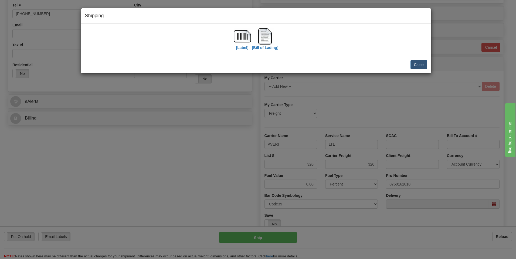
click at [419, 70] on div "Close Cancel Cancel Shipment and Quit Pickup Quit Pickup ONLY" at bounding box center [256, 65] width 350 height 18
click at [419, 66] on button "Close" at bounding box center [418, 64] width 17 height 9
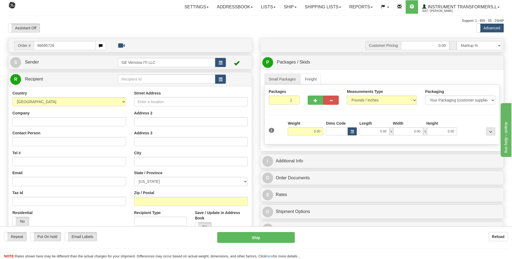
type input "86695726"
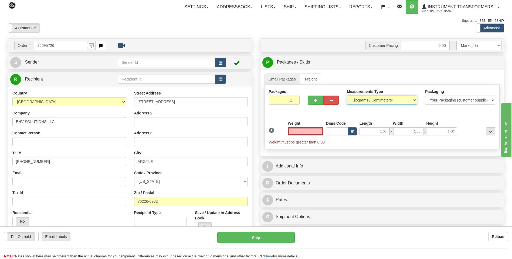
type input "0.00"
drag, startPoint x: 371, startPoint y: 99, endPoint x: 360, endPoint y: 104, distance: 11.8
click at [371, 99] on select "Pounds / Inches Kilograms / Centimeters" at bounding box center [382, 100] width 70 height 9
select select "0"
click at [347, 96] on select "Pounds / Inches Kilograms / Centimeters" at bounding box center [382, 100] width 70 height 9
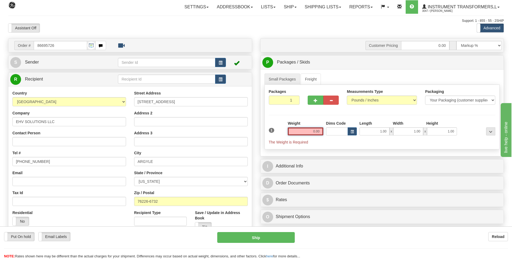
click at [320, 133] on input "0.00" at bounding box center [306, 132] width 36 height 8
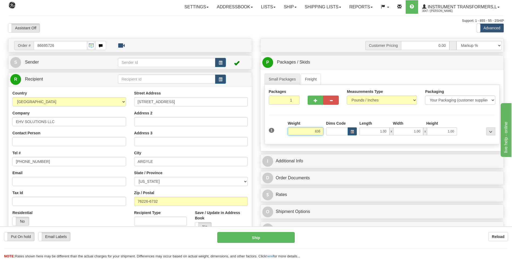
click button "Delete" at bounding box center [0, 0] width 0 height 0
type input "836.00"
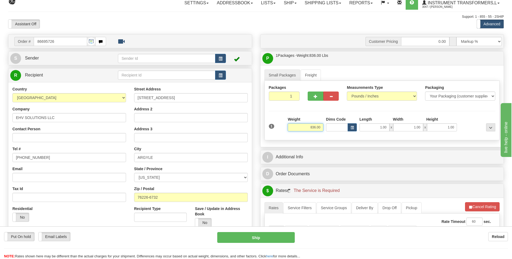
scroll to position [81, 0]
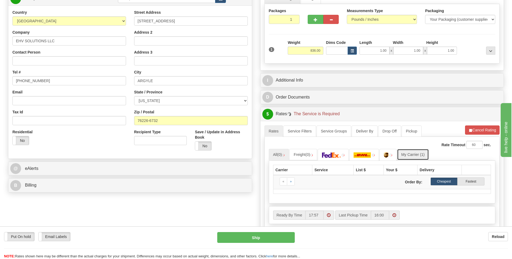
click at [414, 155] on link "My Carrier (1)" at bounding box center [413, 154] width 32 height 11
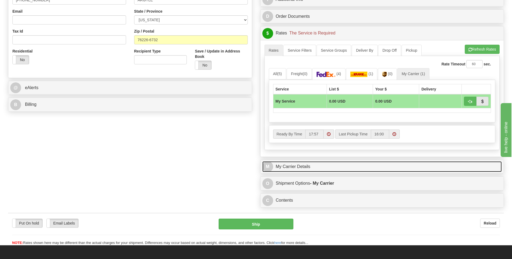
click at [320, 166] on link "M My Carrier Details" at bounding box center [382, 167] width 240 height 11
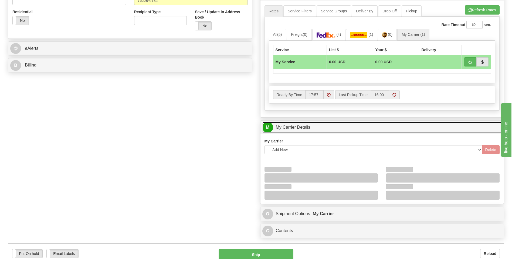
scroll to position [243, 0]
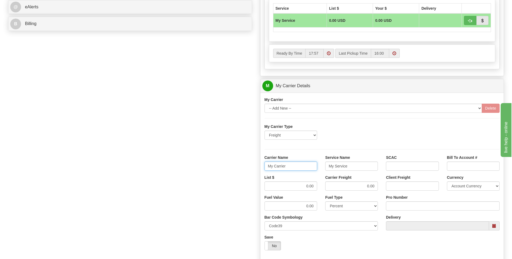
drag, startPoint x: 295, startPoint y: 170, endPoint x: 249, endPoint y: 167, distance: 45.7
click at [249, 167] on div "Order # 86695726 S Sender" at bounding box center [256, 56] width 504 height 521
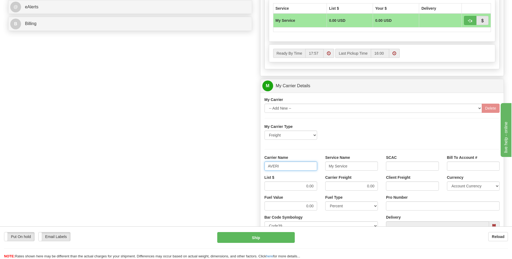
type input "AVERI"
type input "LTL"
drag, startPoint x: 302, startPoint y: 183, endPoint x: 318, endPoint y: 185, distance: 15.5
click at [318, 185] on div "List $ 0.00" at bounding box center [290, 185] width 61 height 20
drag, startPoint x: 318, startPoint y: 185, endPoint x: 300, endPoint y: 185, distance: 17.3
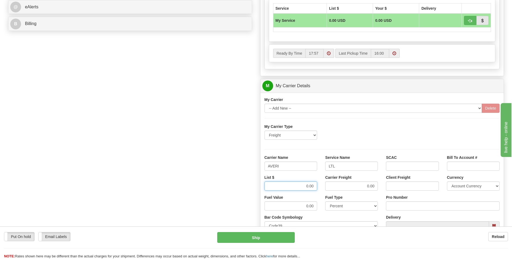
click at [300, 185] on input "0.00" at bounding box center [290, 186] width 53 height 9
drag, startPoint x: 312, startPoint y: 188, endPoint x: 318, endPoint y: 189, distance: 6.2
click at [318, 189] on div "List $ 0.00" at bounding box center [290, 185] width 61 height 20
type input "320"
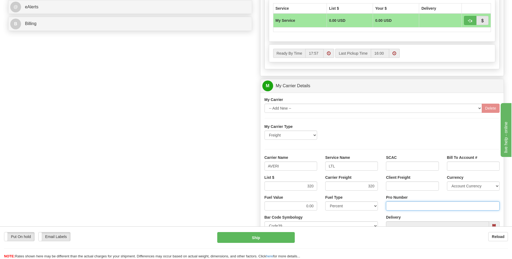
click at [399, 207] on input "Pro Number" at bounding box center [443, 206] width 114 height 9
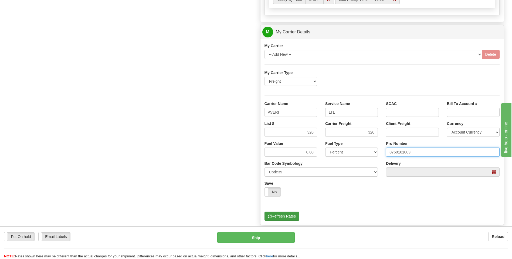
type input "0760161009"
click at [273, 216] on button "Refresh Rates" at bounding box center [281, 216] width 35 height 9
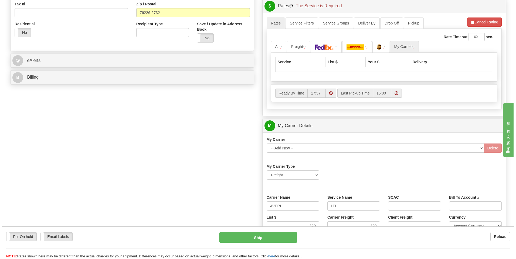
scroll to position [121, 0]
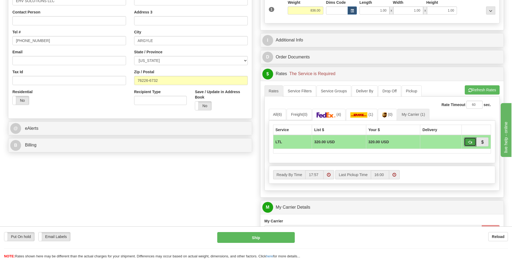
drag, startPoint x: 469, startPoint y: 144, endPoint x: 457, endPoint y: 150, distance: 13.3
click at [469, 144] on span "button" at bounding box center [470, 143] width 4 height 4
type input "00"
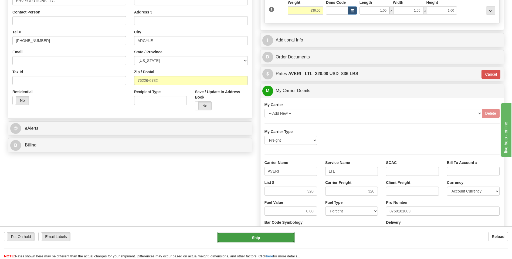
click at [272, 233] on button "Ship" at bounding box center [255, 238] width 77 height 11
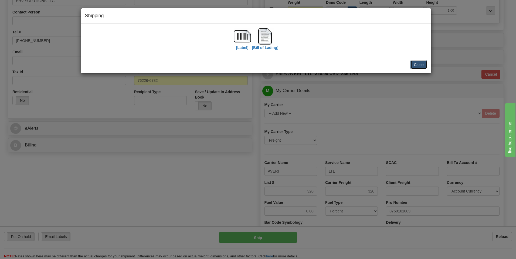
click at [420, 62] on button "Close" at bounding box center [418, 64] width 17 height 9
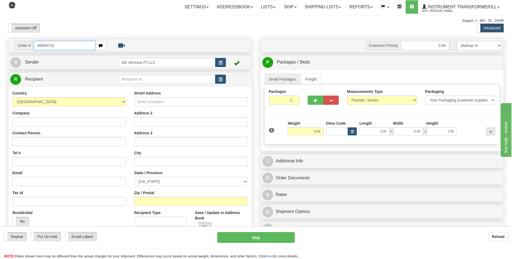
type input "86695710"
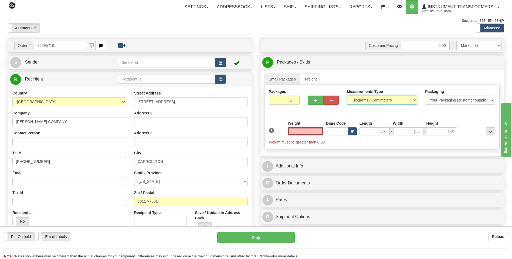
type input "0.00"
click at [359, 102] on select "Pounds / Inches Kilograms / Centimeters" at bounding box center [382, 100] width 70 height 9
select select "0"
click at [347, 96] on select "Pounds / Inches Kilograms / Centimeters" at bounding box center [382, 100] width 70 height 9
click at [320, 130] on input "0.00" at bounding box center [306, 132] width 36 height 8
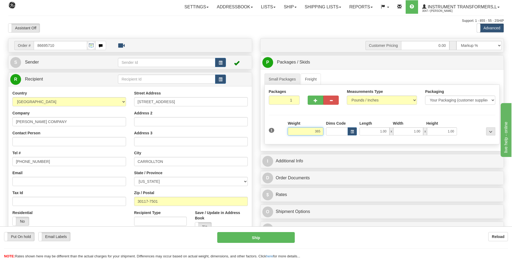
click button "Delete" at bounding box center [0, 0] width 0 height 0
type input "365.00"
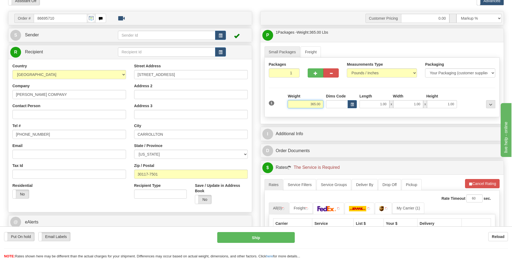
scroll to position [81, 0]
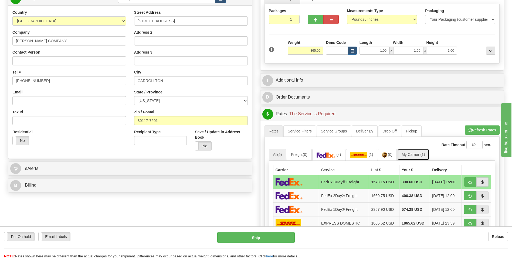
click at [413, 156] on link "My Carrier (1)" at bounding box center [413, 154] width 32 height 11
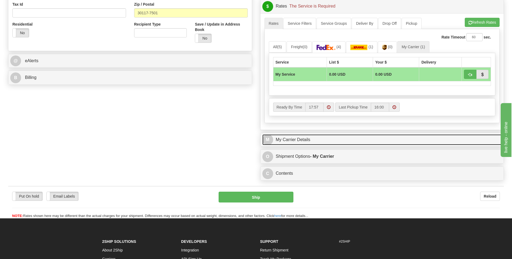
click at [344, 142] on link "M My Carrier Details" at bounding box center [382, 140] width 240 height 11
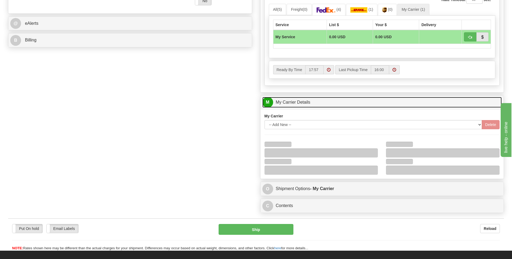
scroll to position [270, 0]
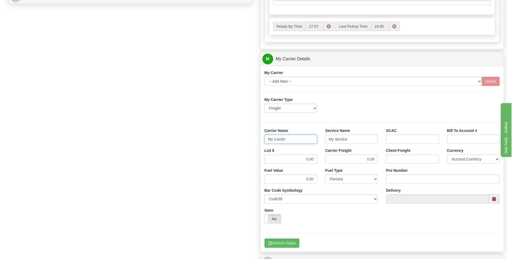
drag, startPoint x: 297, startPoint y: 138, endPoint x: 231, endPoint y: 139, distance: 66.4
click at [231, 139] on div "Order # 86695710 S Sender" at bounding box center [256, 29] width 504 height 521
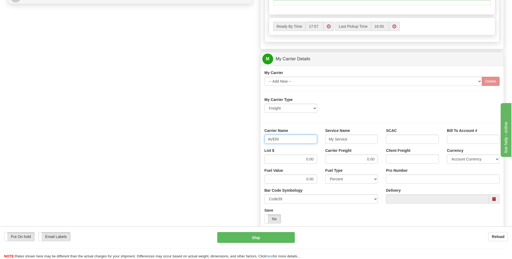
type input "AVERI"
type input "LTL"
click at [322, 162] on div "List $ 0.00 Carrier Freight 0.00 Client Freight Currency Account Currency ARN A…" at bounding box center [381, 158] width 243 height 20
type input "320"
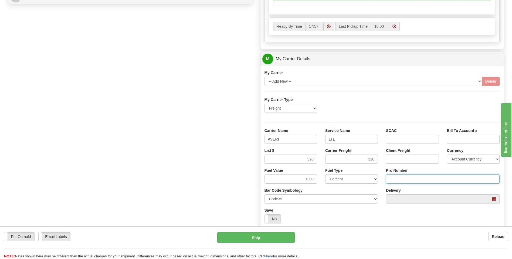
click at [400, 175] on input "Pro Number" at bounding box center [443, 179] width 114 height 9
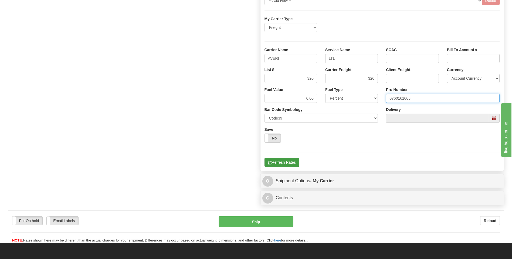
type input "0760161008"
click at [282, 166] on button "Refresh Rates" at bounding box center [281, 162] width 35 height 9
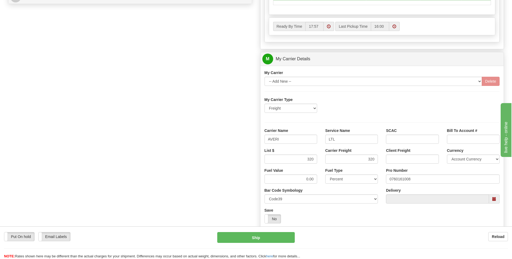
drag, startPoint x: 287, startPoint y: 158, endPoint x: 394, endPoint y: 117, distance: 114.5
click at [394, 117] on div "My Carrier Type Freight Same-Day Small Pack Air Freight Ocean Freight" at bounding box center [381, 107] width 243 height 20
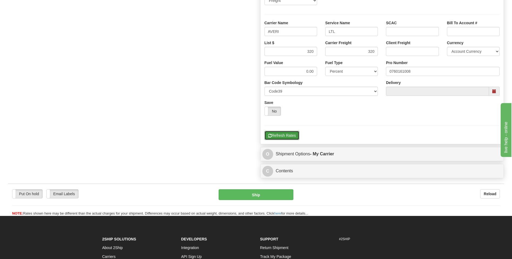
click at [288, 136] on button "Refresh Rates" at bounding box center [281, 135] width 35 height 9
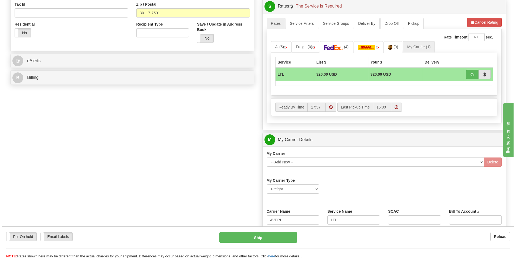
scroll to position [135, 0]
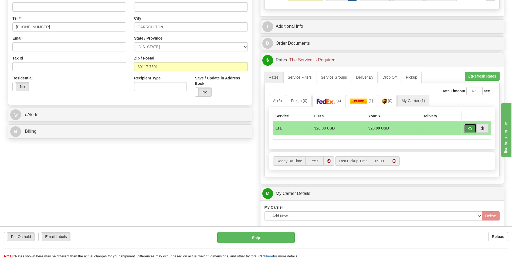
click at [468, 128] on span "button" at bounding box center [470, 129] width 4 height 4
type input "00"
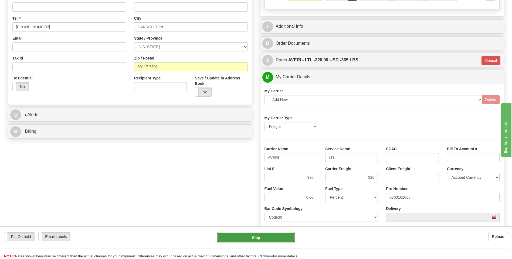
click at [269, 238] on button "Ship" at bounding box center [255, 238] width 77 height 11
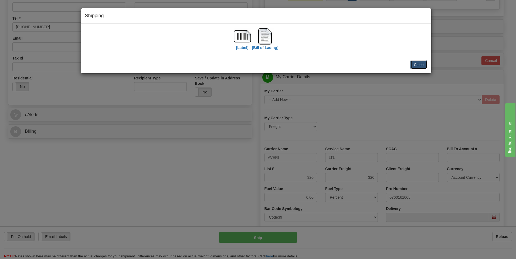
click at [412, 67] on button "Close" at bounding box center [418, 64] width 17 height 9
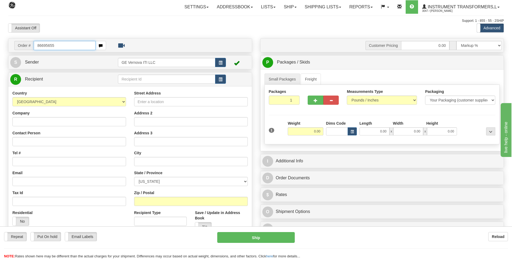
type input "86695655"
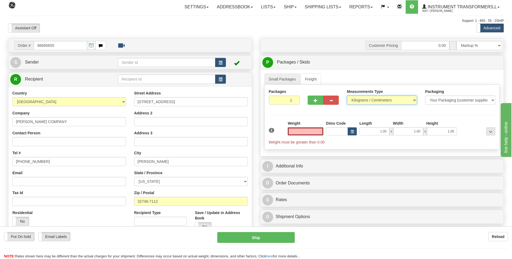
type input "0.00"
click at [368, 98] on select "Pounds / Inches Kilograms / Centimeters" at bounding box center [382, 100] width 70 height 9
select select "0"
click at [347, 96] on select "Pounds / Inches Kilograms / Centimeters" at bounding box center [382, 100] width 70 height 9
click at [316, 132] on input "0.00" at bounding box center [306, 132] width 36 height 8
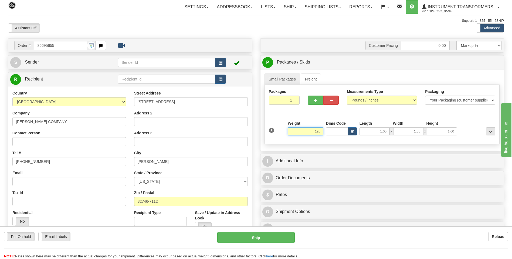
click button "Delete" at bounding box center [0, 0] width 0 height 0
type input "120.00"
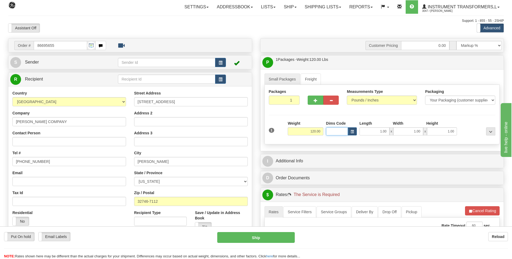
click button "Delete" at bounding box center [0, 0] width 0 height 0
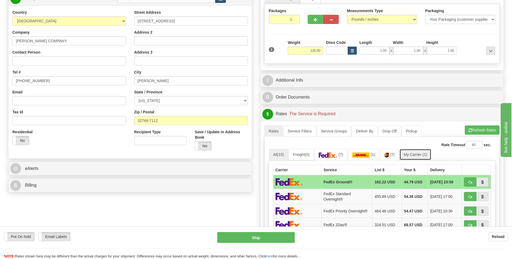
click at [427, 156] on span "(1)" at bounding box center [424, 155] width 5 height 4
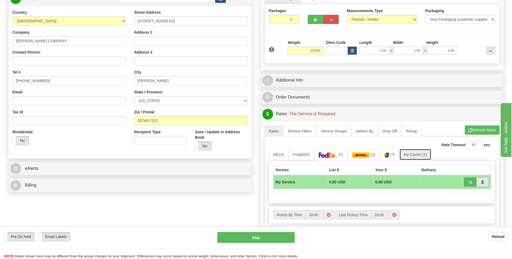
scroll to position [216, 0]
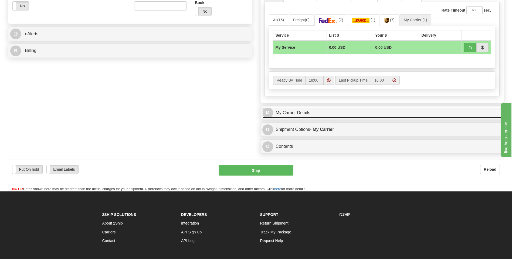
click at [320, 108] on link "M My Carrier Details" at bounding box center [382, 113] width 240 height 11
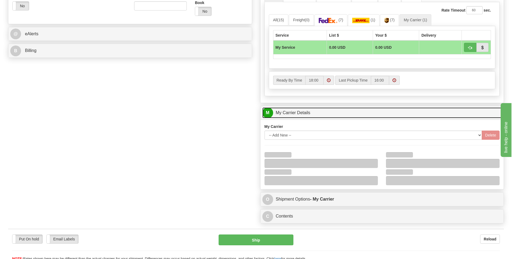
scroll to position [270, 0]
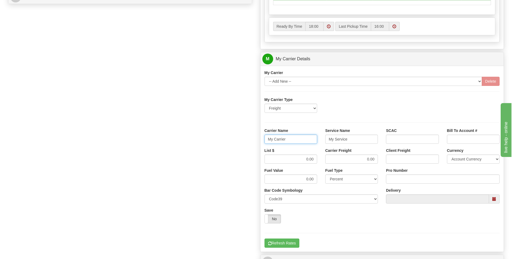
drag, startPoint x: 302, startPoint y: 138, endPoint x: 241, endPoint y: 142, distance: 61.6
click at [241, 142] on div "Order # 86695655 S Sender" at bounding box center [256, 29] width 504 height 521
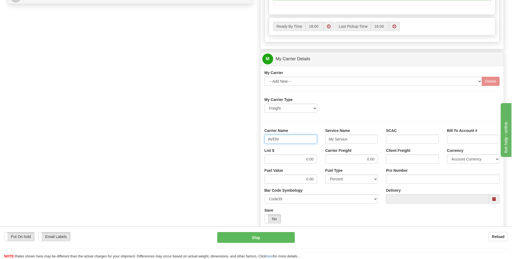
type input "AVERI"
type input "LTL"
drag, startPoint x: 293, startPoint y: 165, endPoint x: 328, endPoint y: 160, distance: 35.1
click at [329, 160] on div "List $ 0.00 Carrier Freight 0.00 Client Freight Currency Account Currency ARN A…" at bounding box center [381, 158] width 243 height 20
drag, startPoint x: 301, startPoint y: 161, endPoint x: 323, endPoint y: 160, distance: 22.1
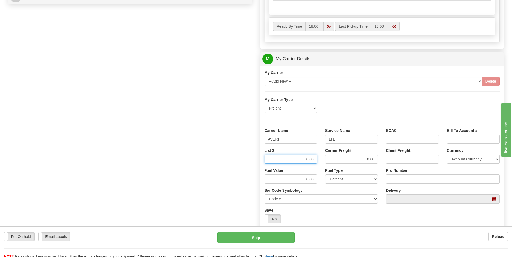
click at [323, 160] on div "List $ 0.00 Carrier Freight 0.00 Client Freight Currency Account Currency ARN A…" at bounding box center [381, 158] width 243 height 20
type input "320"
click at [401, 176] on input "Pro Number" at bounding box center [443, 179] width 114 height 9
type input "0760161007"
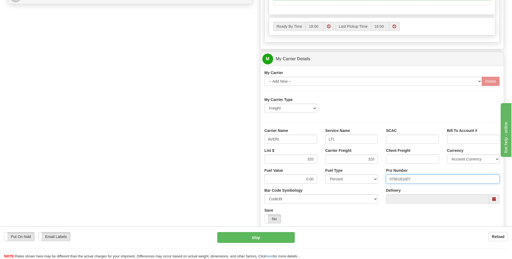
click button "Delete" at bounding box center [0, 0] width 0 height 0
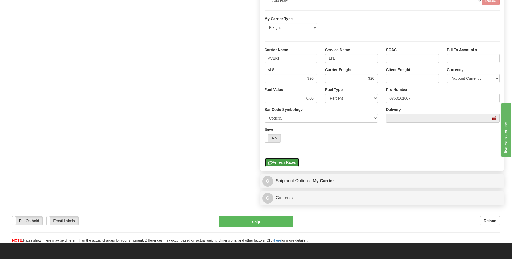
click at [282, 167] on button "Refresh Rates" at bounding box center [281, 162] width 35 height 9
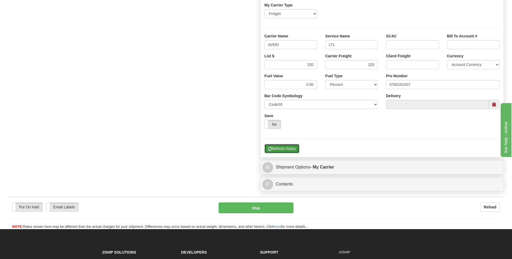
click at [283, 153] on button "Refresh Rates" at bounding box center [281, 148] width 35 height 9
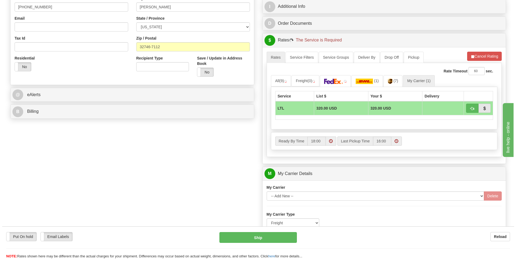
scroll to position [135, 0]
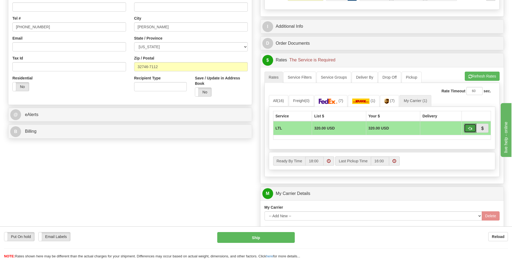
drag, startPoint x: 466, startPoint y: 127, endPoint x: 462, endPoint y: 131, distance: 5.5
click at [466, 127] on button "button" at bounding box center [470, 128] width 12 height 9
type input "00"
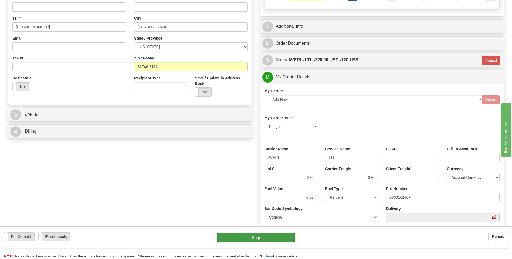
click at [278, 242] on button "Ship" at bounding box center [255, 238] width 77 height 11
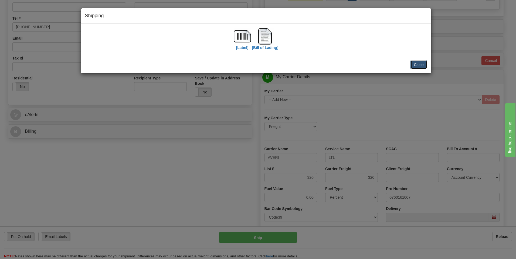
click at [420, 62] on button "Close" at bounding box center [418, 64] width 17 height 9
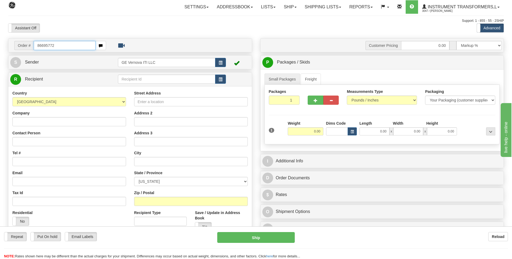
type input "86695772"
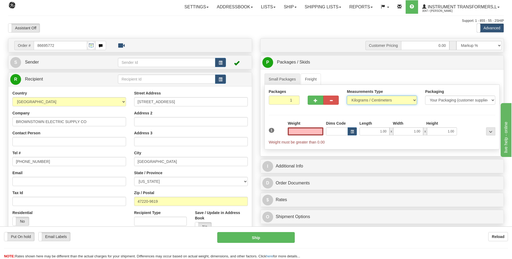
type input "0.00"
drag, startPoint x: 363, startPoint y: 104, endPoint x: 361, endPoint y: 101, distance: 3.1
click at [363, 104] on select "Pounds / Inches Kilograms / Centimeters" at bounding box center [382, 100] width 70 height 9
select select "0"
click at [347, 96] on select "Pounds / Inches Kilograms / Centimeters" at bounding box center [382, 100] width 70 height 9
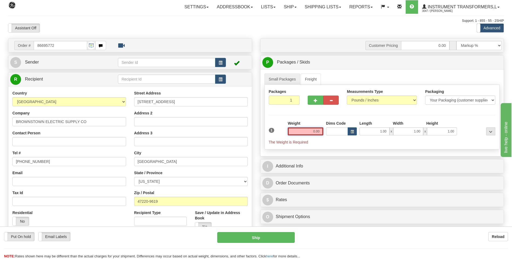
click at [318, 132] on input "0.00" at bounding box center [306, 132] width 36 height 8
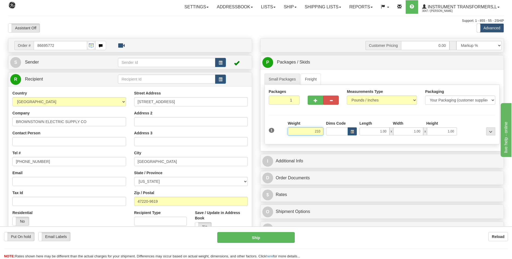
click button "Delete" at bounding box center [0, 0] width 0 height 0
type input "210.00"
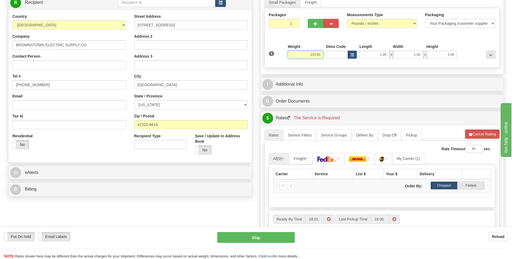
scroll to position [135, 0]
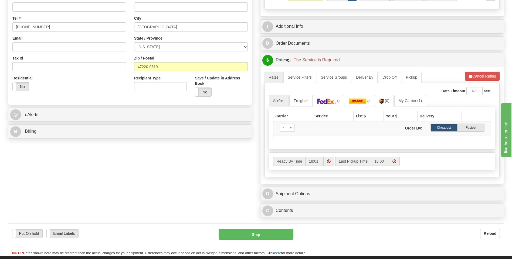
click at [406, 92] on div "Rate Timeout 60 sec." at bounding box center [382, 91] width 227 height 8
click at [408, 100] on link "My Carrier (1)" at bounding box center [410, 100] width 32 height 11
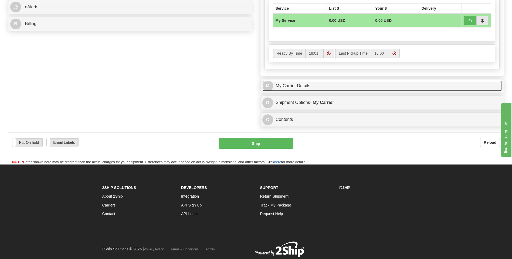
click at [339, 91] on link "M My Carrier Details" at bounding box center [382, 86] width 240 height 11
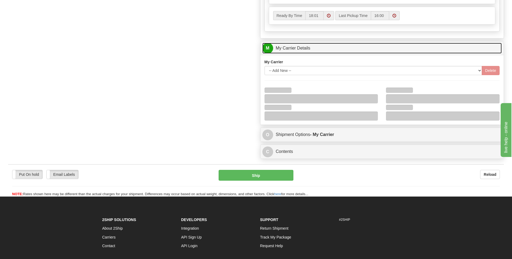
scroll to position [326, 0]
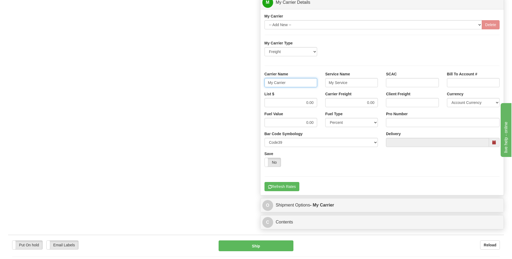
drag, startPoint x: 288, startPoint y: 84, endPoint x: 255, endPoint y: 83, distance: 32.9
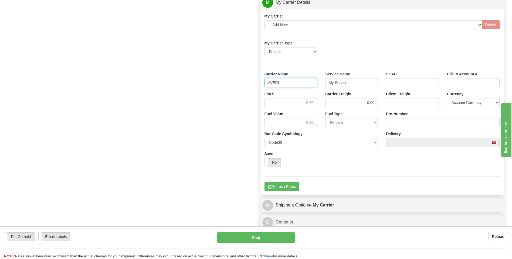
type input "AVERI"
type input "LTL"
drag, startPoint x: 303, startPoint y: 100, endPoint x: 322, endPoint y: 103, distance: 19.4
click at [322, 103] on div "List $ 0.00 Carrier Freight 0.00 Client Freight Currency Account Currency ARN A…" at bounding box center [381, 101] width 243 height 20
type input "320"
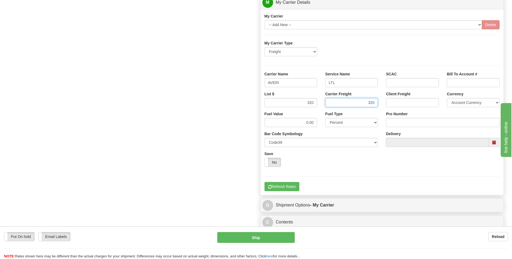
type input "320"
click at [408, 124] on input "Pro Number" at bounding box center [443, 122] width 114 height 9
type input "0760161006"
click at [280, 189] on button "Refresh Rates" at bounding box center [281, 186] width 35 height 9
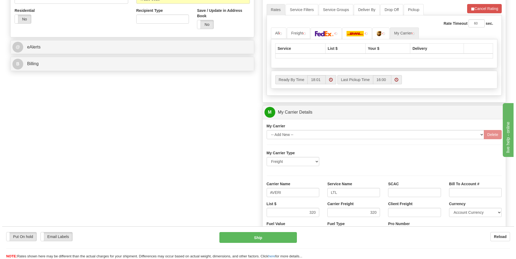
scroll to position [124, 0]
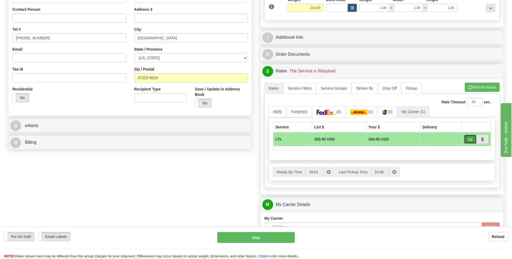
click at [469, 138] on span "button" at bounding box center [470, 140] width 4 height 4
type input "00"
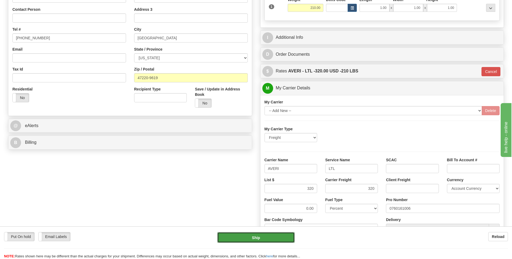
click at [261, 242] on button "Ship" at bounding box center [255, 238] width 77 height 11
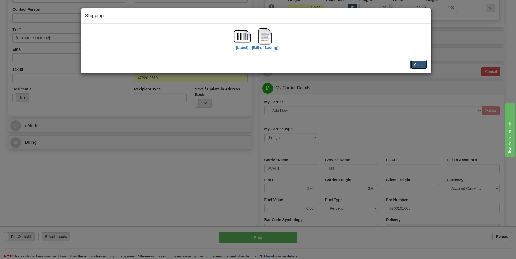
click at [417, 69] on button "Close" at bounding box center [418, 64] width 17 height 9
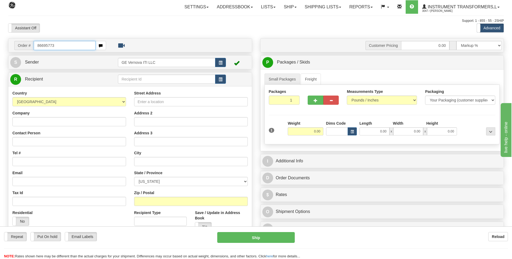
type input "86695773"
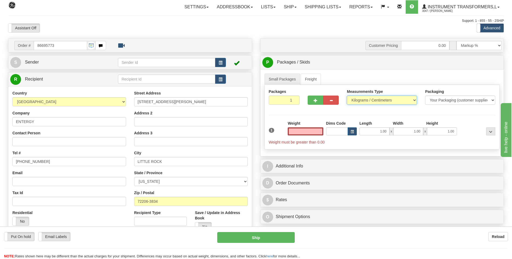
type input "0.00"
click at [369, 101] on select "Pounds / Inches Kilograms / Centimeters" at bounding box center [382, 100] width 70 height 9
drag, startPoint x: 363, startPoint y: 105, endPoint x: 362, endPoint y: 109, distance: 4.0
click at [363, 105] on div "Measurements Type Pounds / Inches Kilograms / Centimeters" at bounding box center [382, 99] width 78 height 20
click at [357, 100] on select "Pounds / Inches Kilograms / Centimeters" at bounding box center [382, 100] width 70 height 9
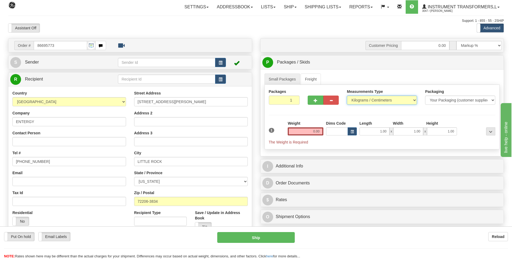
select select "0"
click at [347, 96] on select "Pounds / Inches Kilograms / Centimeters" at bounding box center [382, 100] width 70 height 9
click at [320, 129] on input "0.00" at bounding box center [306, 132] width 36 height 8
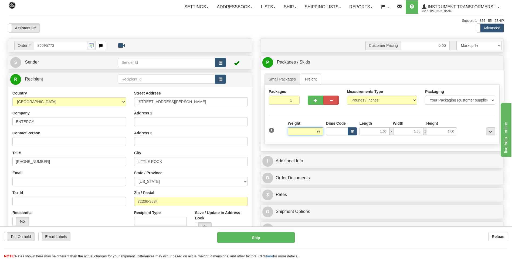
click button "Delete" at bounding box center [0, 0] width 0 height 0
type input "99.00"
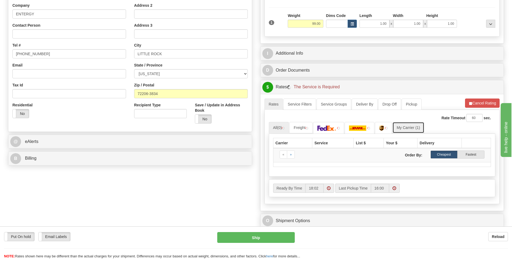
click at [412, 127] on link "My Carrier (1)" at bounding box center [408, 127] width 32 height 11
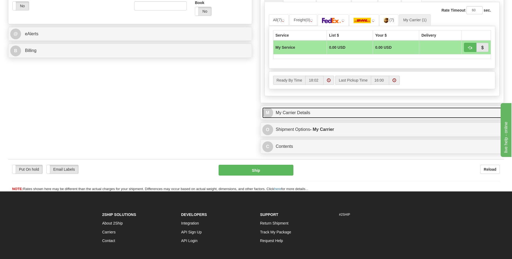
click at [312, 113] on link "M My Carrier Details" at bounding box center [382, 113] width 240 height 11
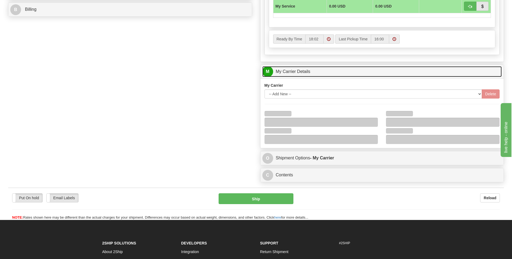
scroll to position [297, 0]
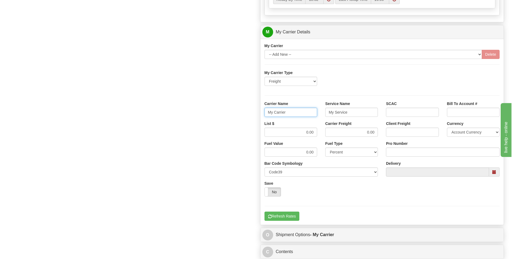
drag, startPoint x: 294, startPoint y: 115, endPoint x: 253, endPoint y: 116, distance: 41.0
click at [253, 116] on div "Order # 86695773 S Sender" at bounding box center [256, 2] width 504 height 521
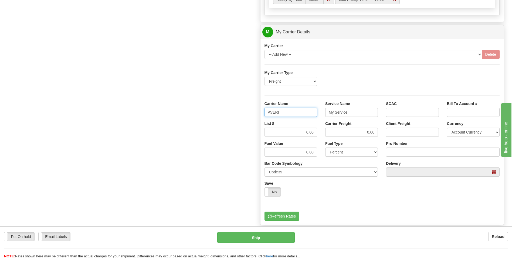
type input "AVERI"
type input "LTL"
drag, startPoint x: 303, startPoint y: 132, endPoint x: 341, endPoint y: 133, distance: 38.0
click at [341, 133] on div "List $ 0.00 Carrier Freight 0.00 Client Freight Currency Account Currency ARN A…" at bounding box center [381, 131] width 243 height 20
type input "320"
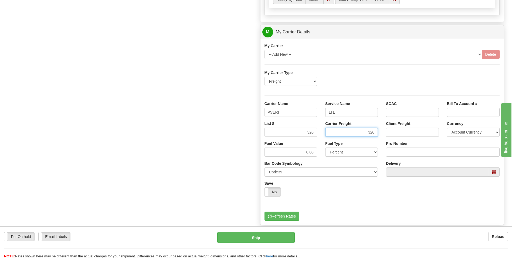
type input "320"
click at [406, 153] on input "Pro Number" at bounding box center [443, 152] width 114 height 9
type input "0760161005"
click button "Delete" at bounding box center [0, 0] width 0 height 0
click at [283, 216] on button "Refresh Rates" at bounding box center [281, 216] width 35 height 9
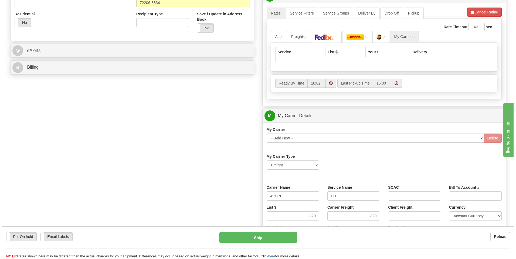
scroll to position [67, 0]
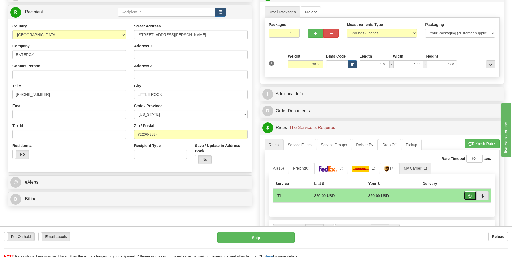
drag, startPoint x: 469, startPoint y: 195, endPoint x: 464, endPoint y: 199, distance: 6.7
click at [469, 195] on span "button" at bounding box center [470, 197] width 4 height 4
type input "00"
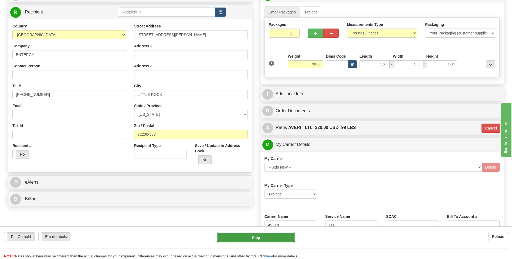
click at [268, 236] on button "Ship" at bounding box center [255, 238] width 77 height 11
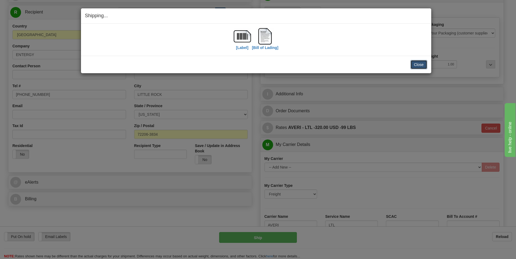
click at [422, 65] on button "Close" at bounding box center [418, 64] width 17 height 9
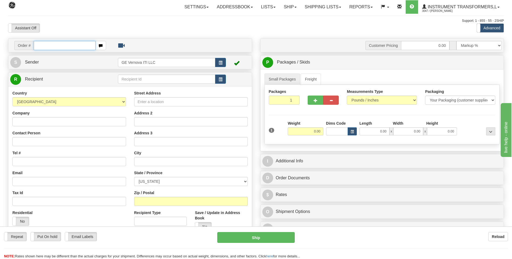
click at [40, 43] on input "text" at bounding box center [65, 45] width 62 height 9
type input "86695971"
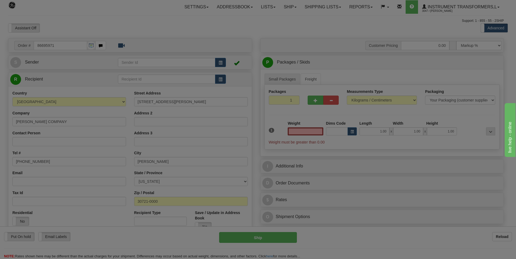
type input "0.00"
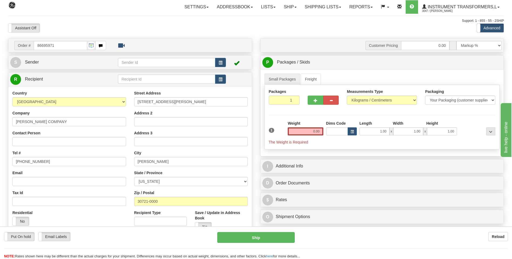
click at [356, 105] on div "Measurements Type Pounds / Inches Kilograms / Centimeters" at bounding box center [382, 99] width 78 height 20
drag, startPoint x: 356, startPoint y: 100, endPoint x: 356, endPoint y: 105, distance: 5.7
click at [356, 100] on select "Pounds / Inches Kilograms / Centimeters" at bounding box center [382, 100] width 70 height 9
click at [347, 96] on select "Pounds / Inches Kilograms / Centimeters" at bounding box center [382, 100] width 70 height 9
drag, startPoint x: 358, startPoint y: 100, endPoint x: 358, endPoint y: 105, distance: 4.9
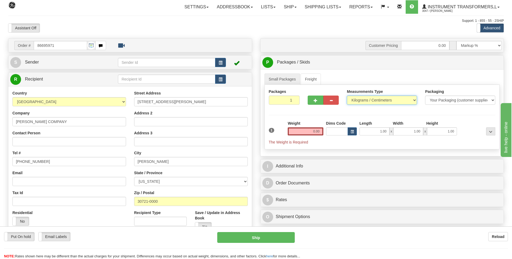
click at [358, 100] on select "Pounds / Inches Kilograms / Centimeters" at bounding box center [382, 100] width 70 height 9
select select "0"
click at [347, 96] on select "Pounds / Inches Kilograms / Centimeters" at bounding box center [382, 100] width 70 height 9
click at [321, 129] on input "0.00" at bounding box center [306, 132] width 36 height 8
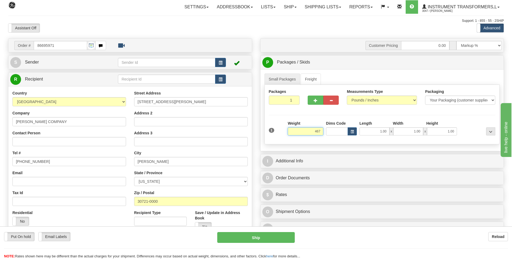
click button "Delete" at bounding box center [0, 0] width 0 height 0
type input "467.00"
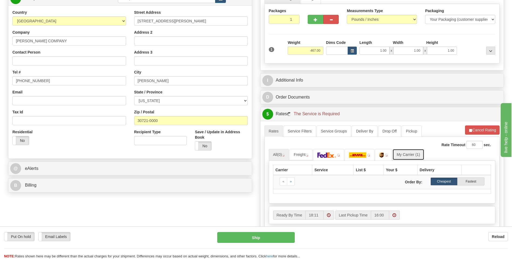
click at [409, 156] on link "My Carrier (1)" at bounding box center [408, 154] width 32 height 11
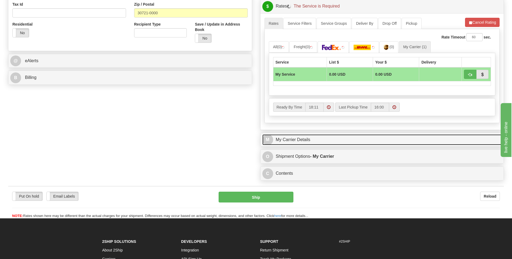
click at [331, 142] on link "M My Carrier Details" at bounding box center [382, 140] width 240 height 11
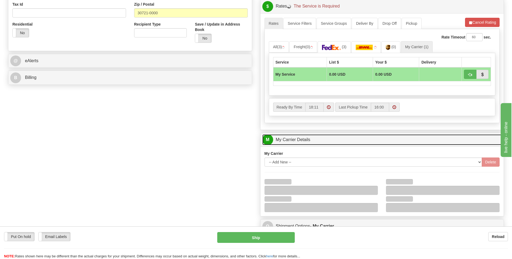
scroll to position [270, 0]
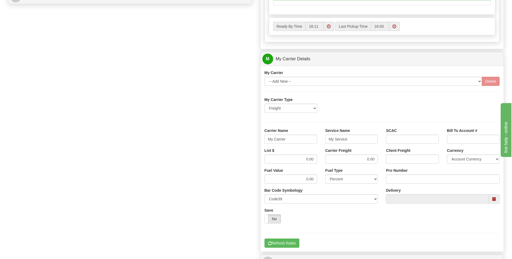
drag, startPoint x: 282, startPoint y: 142, endPoint x: 292, endPoint y: 141, distance: 10.6
click at [276, 140] on div "Carrier Name My Carrier" at bounding box center [290, 138] width 61 height 20
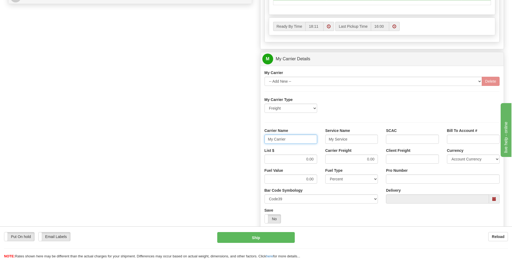
drag, startPoint x: 297, startPoint y: 139, endPoint x: 258, endPoint y: 141, distance: 38.9
click at [258, 141] on div "Customer Pricing 0.00 Markup % Discount % Flat Amount Per Pound Flat Amount Mar…" at bounding box center [382, 29] width 252 height 521
type input "AVERI"
type input "LTL"
drag, startPoint x: 298, startPoint y: 161, endPoint x: 327, endPoint y: 160, distance: 29.1
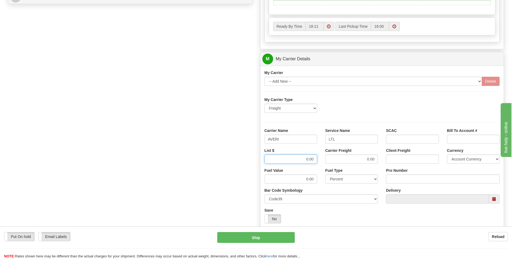
click at [327, 160] on div "List $ 0.00 Carrier Freight 0.00 Client Freight Currency Account Currency ARN A…" at bounding box center [381, 158] width 243 height 20
type input "320"
click at [392, 178] on input "Pro Number" at bounding box center [443, 179] width 114 height 9
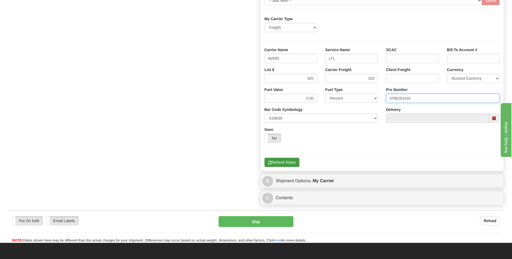
type input "0760161016"
click at [280, 164] on button "Refresh Rates" at bounding box center [281, 162] width 35 height 9
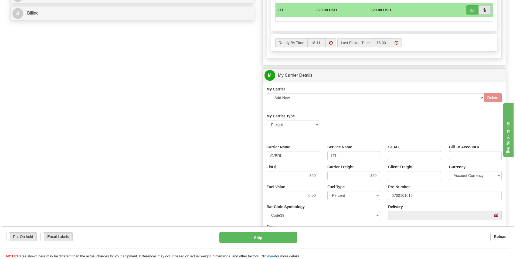
scroll to position [175, 0]
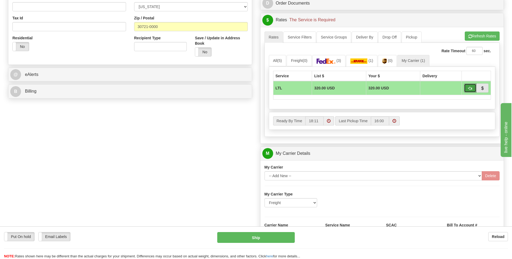
click at [469, 89] on span "button" at bounding box center [470, 89] width 4 height 4
type input "00"
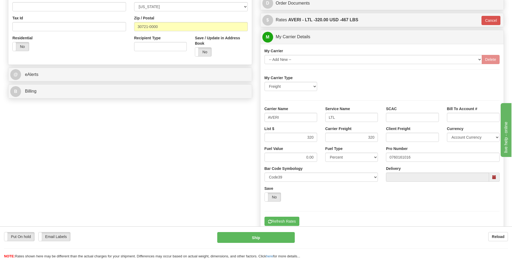
click at [261, 232] on div "Put On hold Put On hold Email Labels Email Labels Edit Reload Ship Reload" at bounding box center [256, 243] width 512 height 33
click at [262, 238] on button "Ship" at bounding box center [255, 238] width 77 height 11
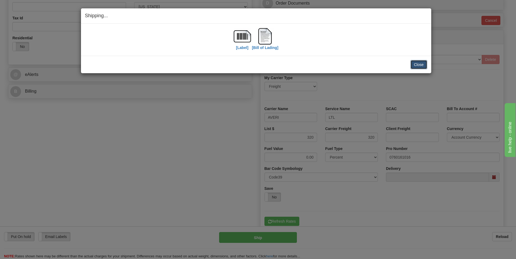
click at [415, 63] on button "Close" at bounding box center [418, 64] width 17 height 9
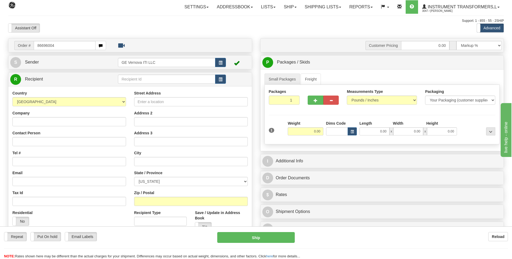
type input "86696004"
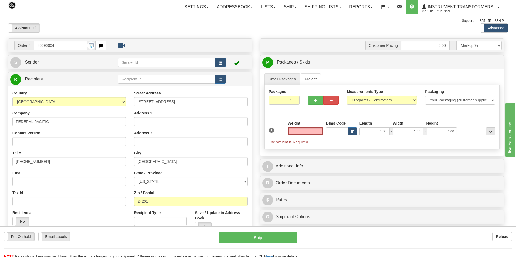
type input "0.00"
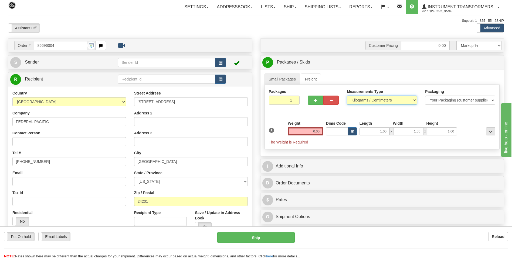
click at [363, 99] on select "Pounds / Inches Kilograms / Centimeters" at bounding box center [382, 100] width 70 height 9
select select "0"
click at [347, 96] on select "Pounds / Inches Kilograms / Centimeters" at bounding box center [382, 100] width 70 height 9
click at [320, 134] on input "0.00" at bounding box center [306, 132] width 36 height 8
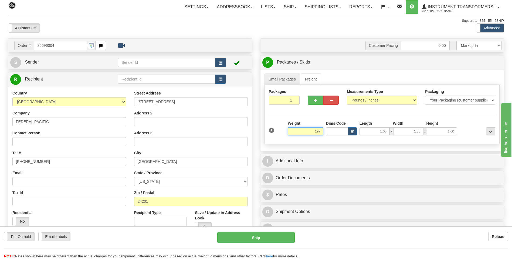
click button "Delete" at bounding box center [0, 0] width 0 height 0
type input "197.00"
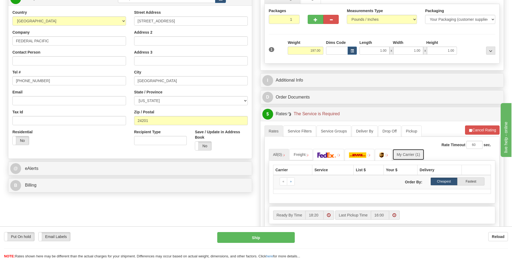
click at [412, 155] on link "My Carrier (1)" at bounding box center [408, 154] width 32 height 11
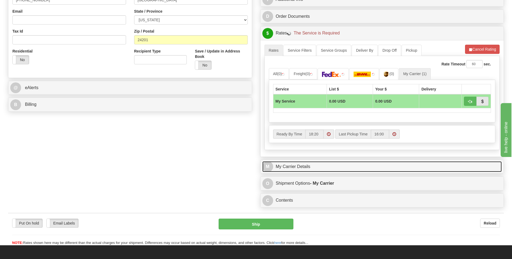
click at [336, 170] on link "M My Carrier Details" at bounding box center [382, 167] width 240 height 11
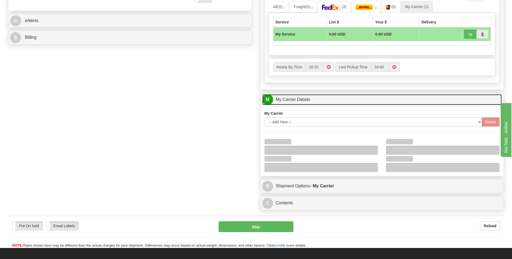
scroll to position [270, 0]
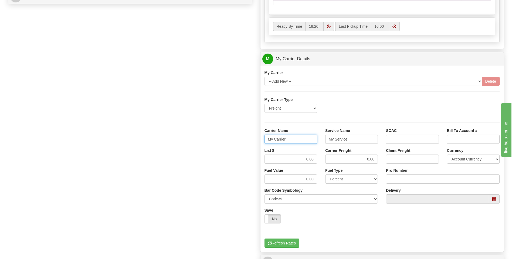
drag, startPoint x: 279, startPoint y: 142, endPoint x: 254, endPoint y: 141, distance: 24.8
click at [254, 141] on div "Order # 86696004 S Sender" at bounding box center [256, 29] width 504 height 521
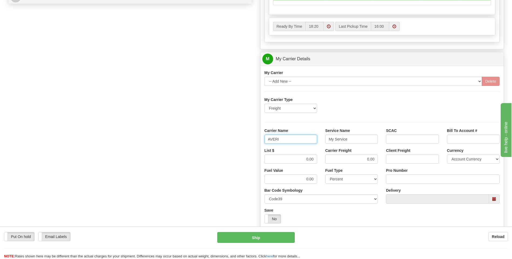
type input "AVERI"
type input "LTL"
drag, startPoint x: 316, startPoint y: 162, endPoint x: 324, endPoint y: 161, distance: 8.9
click at [324, 161] on div "List $ 0.00 Carrier Freight 0.00 Client Freight Currency Account Currency ARN A…" at bounding box center [381, 158] width 243 height 20
click button "Delete" at bounding box center [0, 0] width 0 height 0
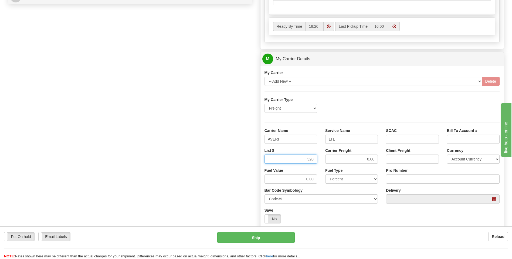
type input "320"
click at [412, 183] on input "Pro Number" at bounding box center [443, 179] width 114 height 9
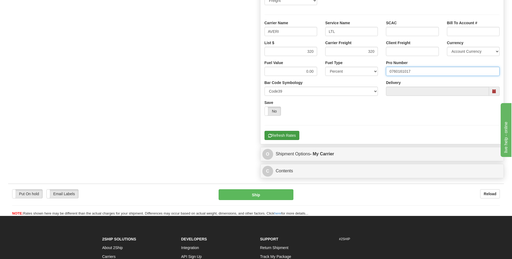
type input "0760161017"
click at [284, 139] on button "Refresh Rates" at bounding box center [281, 135] width 35 height 9
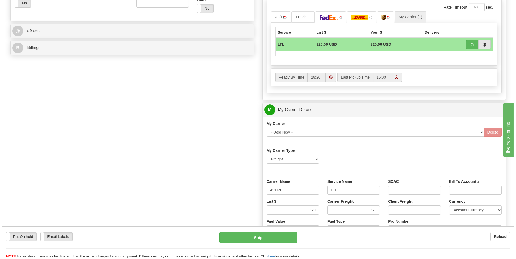
scroll to position [121, 0]
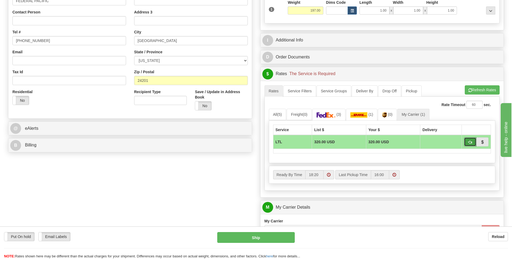
click at [471, 143] on span "button" at bounding box center [470, 143] width 4 height 4
type input "00"
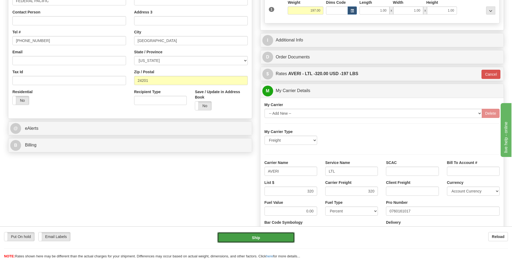
click at [245, 239] on button "Ship" at bounding box center [255, 238] width 77 height 11
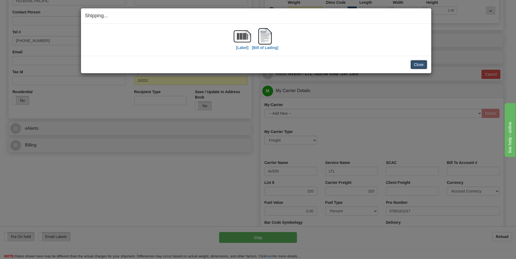
click at [419, 67] on button "Close" at bounding box center [418, 64] width 17 height 9
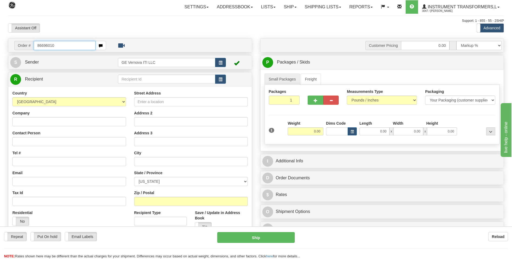
type input "86696010"
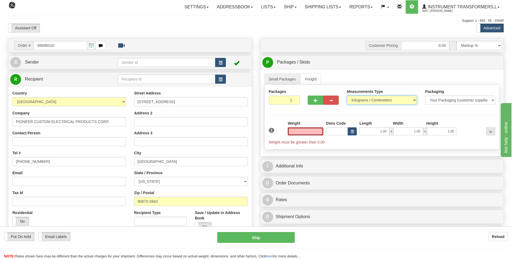
type input "0.00"
click at [381, 99] on select "Pounds / Inches Kilograms / Centimeters" at bounding box center [382, 100] width 70 height 9
select select "0"
click at [347, 96] on select "Pounds / Inches Kilograms / Centimeters" at bounding box center [382, 100] width 70 height 9
click at [319, 133] on input "0.00" at bounding box center [306, 132] width 36 height 8
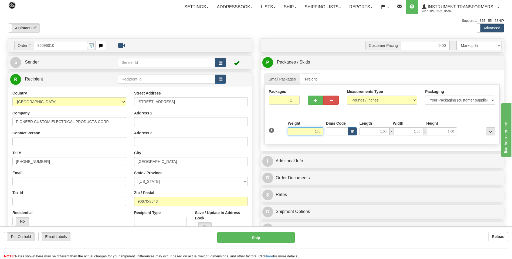
click button "Delete" at bounding box center [0, 0] width 0 height 0
type input "185.00"
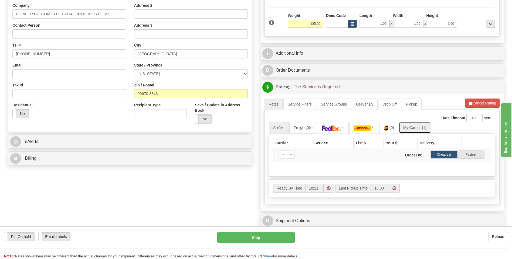
click at [411, 126] on link "My Carrier (1)" at bounding box center [415, 127] width 32 height 11
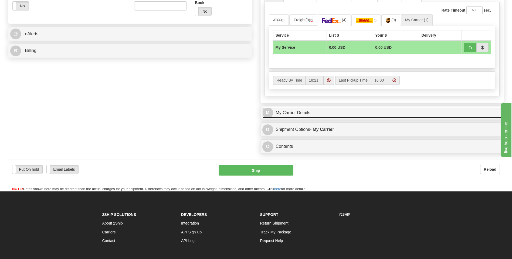
click at [334, 111] on link "M My Carrier Details" at bounding box center [382, 113] width 240 height 11
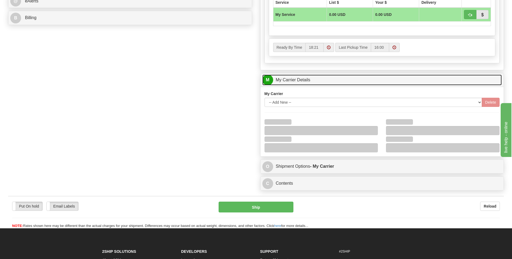
scroll to position [297, 0]
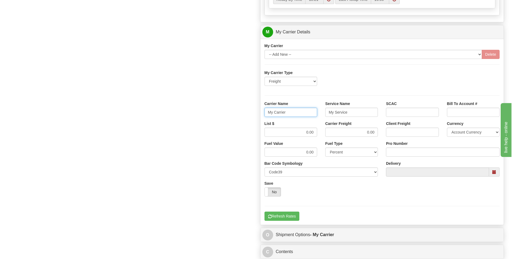
drag, startPoint x: 295, startPoint y: 109, endPoint x: 259, endPoint y: 111, distance: 36.0
click at [259, 111] on div "Customer Pricing 0.00 Markup % Discount % Flat Amount Per Pound Flat Amount Mar…" at bounding box center [382, 2] width 252 height 521
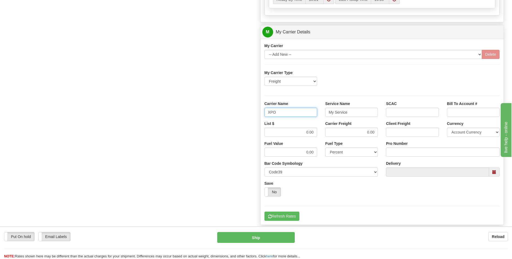
type input "XPO"
type input "LTL"
drag, startPoint x: 308, startPoint y: 134, endPoint x: 333, endPoint y: 132, distance: 25.4
click at [332, 134] on div "List $ 0.00 Carrier Freight 0.00 Client Freight Currency Account Currency ARN A…" at bounding box center [381, 131] width 243 height 20
type input "385"
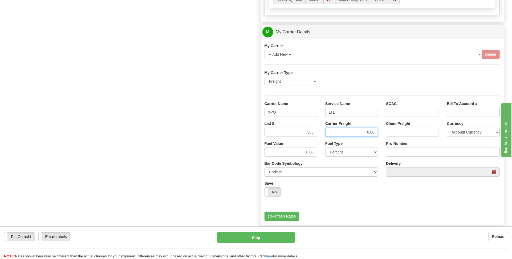
click button "Delete" at bounding box center [0, 0] width 0 height 0
type input "8"
type input "385"
click at [398, 154] on input "Pro Number" at bounding box center [443, 152] width 114 height 9
type input "251-328965"
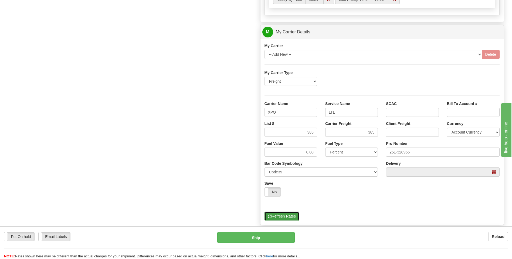
click at [291, 218] on button "Refresh Rates" at bounding box center [281, 216] width 35 height 9
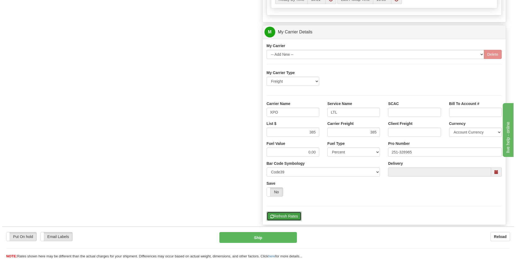
scroll to position [94, 0]
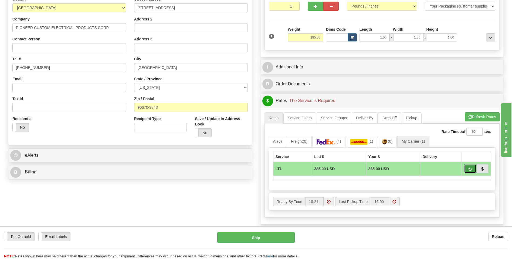
click at [467, 169] on button "button" at bounding box center [470, 169] width 12 height 9
type input "00"
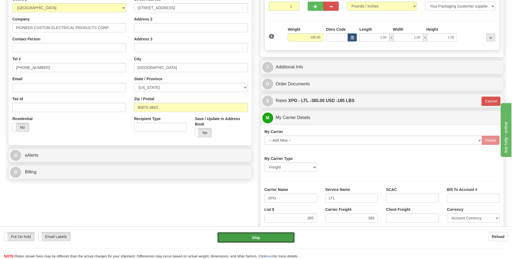
click at [273, 241] on button "Ship" at bounding box center [255, 238] width 77 height 11
